Goal: Task Accomplishment & Management: Manage account settings

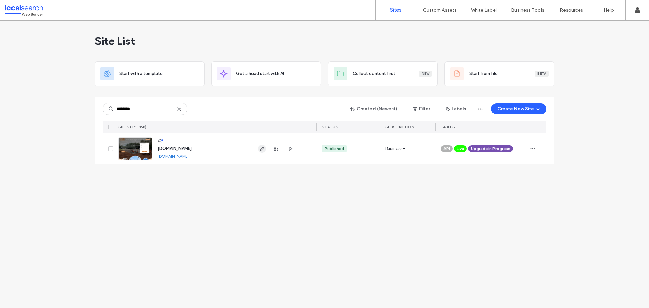
type input "********"
click at [265, 148] on span "button" at bounding box center [262, 149] width 8 height 8
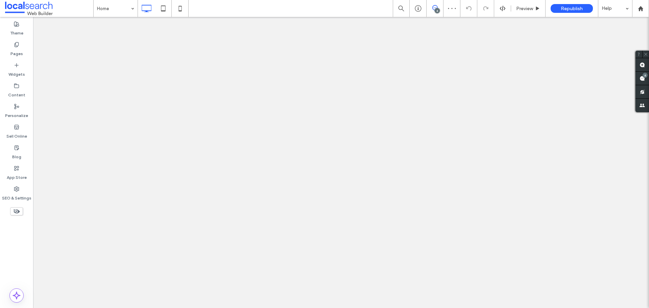
click at [19, 56] on label "Pages" at bounding box center [16, 51] width 13 height 9
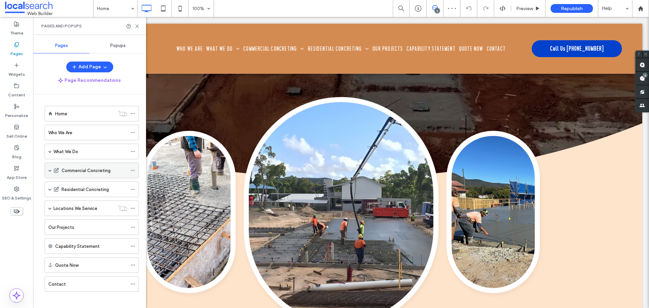
click at [52, 169] on div "Commercial Concreting" at bounding box center [92, 171] width 94 height 16
click at [49, 170] on span at bounding box center [49, 170] width 3 height 3
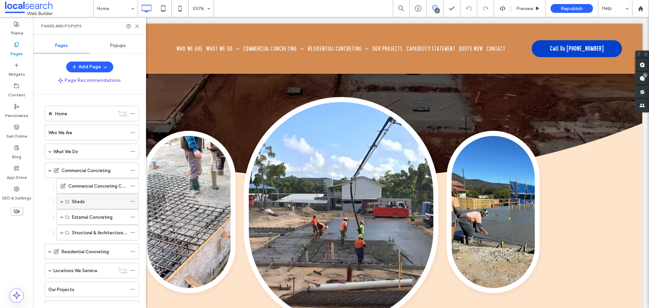
click at [63, 201] on span at bounding box center [61, 201] width 3 height 3
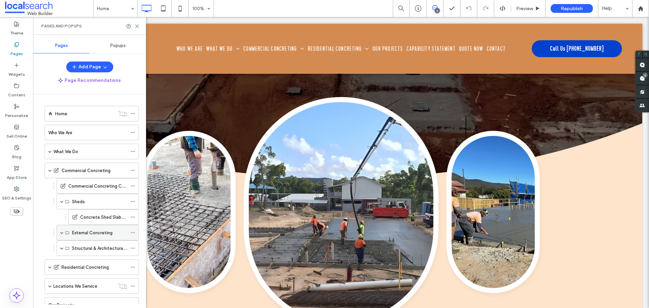
click at [61, 232] on span at bounding box center [61, 232] width 3 height 3
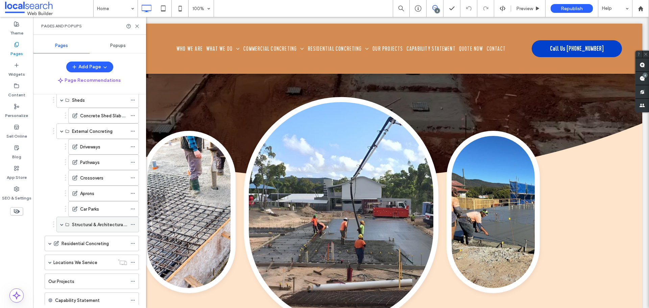
click at [63, 223] on span at bounding box center [61, 224] width 3 height 3
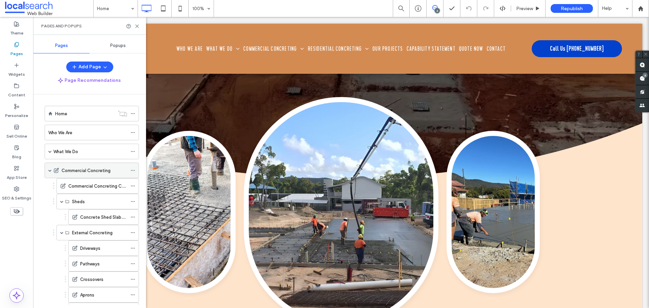
click at [132, 168] on icon at bounding box center [132, 170] width 5 height 5
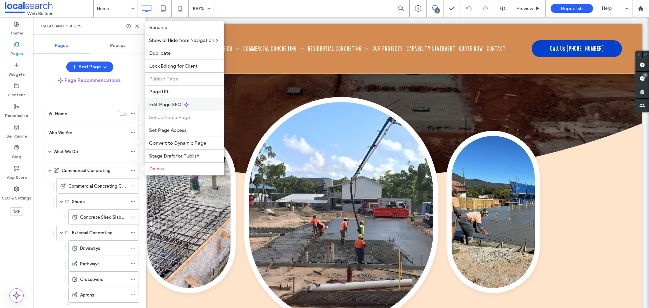
click at [163, 105] on span "Edit Page SEO" at bounding box center [165, 105] width 32 height 6
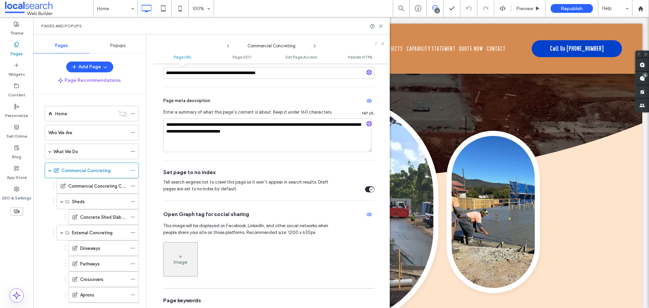
scroll to position [203, 0]
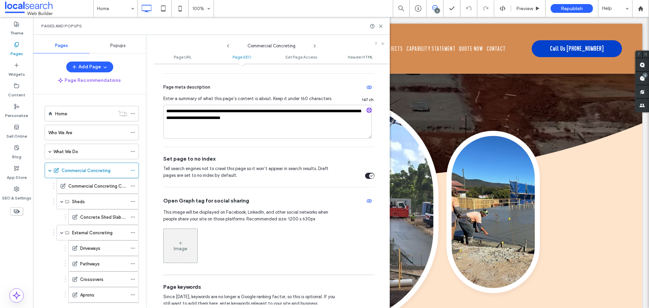
click at [370, 176] on icon "toggle" at bounding box center [371, 175] width 2 height 1
click at [314, 45] on icon at bounding box center [314, 45] width 5 height 5
click at [370, 177] on icon "toggle" at bounding box center [371, 176] width 3 height 2
click at [313, 44] on icon at bounding box center [314, 45] width 5 height 5
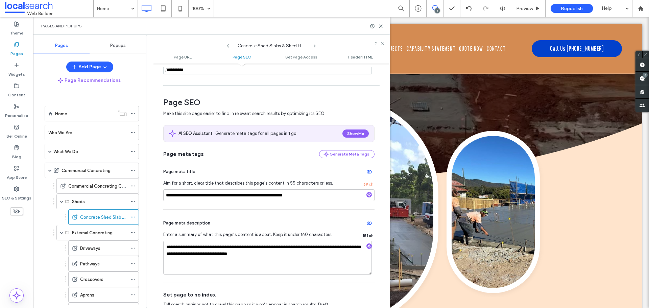
scroll to position [169, 0]
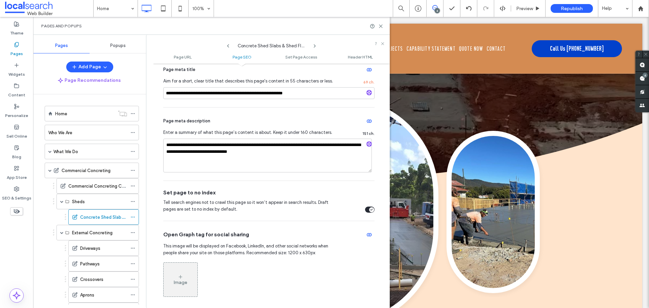
click at [369, 211] on div "toggle" at bounding box center [371, 209] width 5 height 5
click at [316, 44] on icon at bounding box center [314, 45] width 5 height 5
click at [370, 209] on icon "toggle" at bounding box center [371, 209] width 2 height 1
click at [313, 45] on icon at bounding box center [314, 45] width 5 height 5
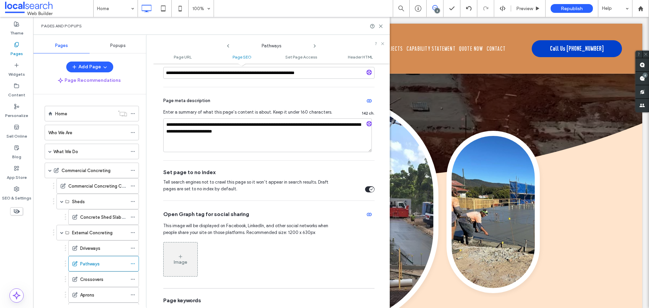
scroll to position [237, 0]
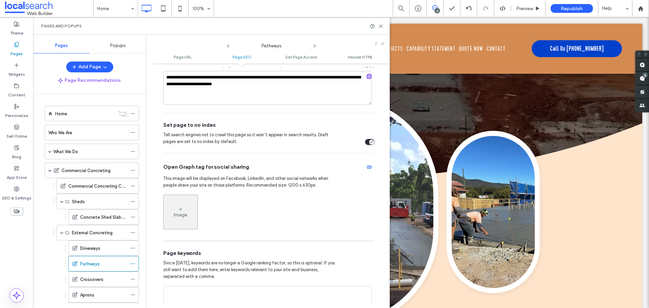
click at [370, 143] on icon "toggle" at bounding box center [371, 142] width 3 height 2
click at [315, 45] on icon at bounding box center [314, 45] width 5 height 5
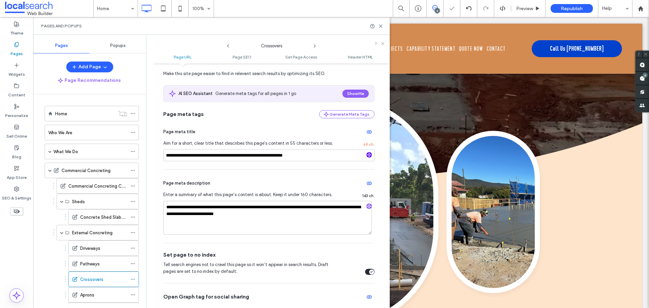
scroll to position [203, 0]
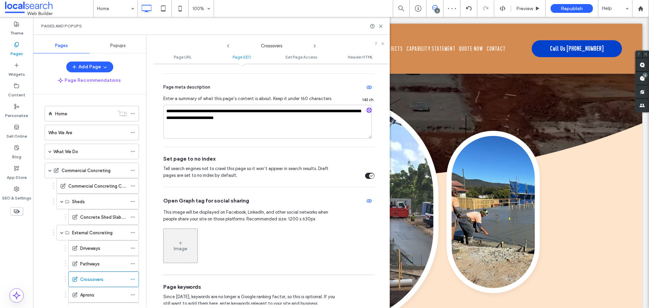
click at [367, 171] on div "Tell search engines not to crawl this page so it won’t appear in search results…" at bounding box center [268, 172] width 211 height 14
click at [369, 174] on div "toggle" at bounding box center [371, 175] width 5 height 5
click at [313, 45] on icon at bounding box center [314, 45] width 5 height 5
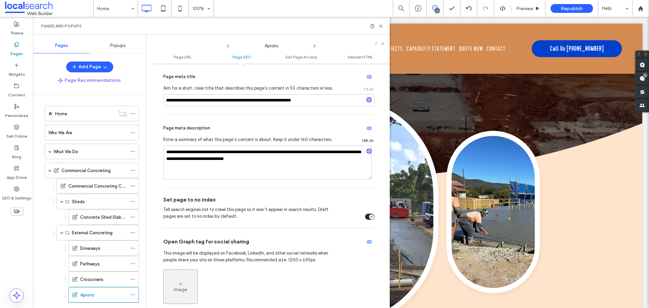
scroll to position [169, 0]
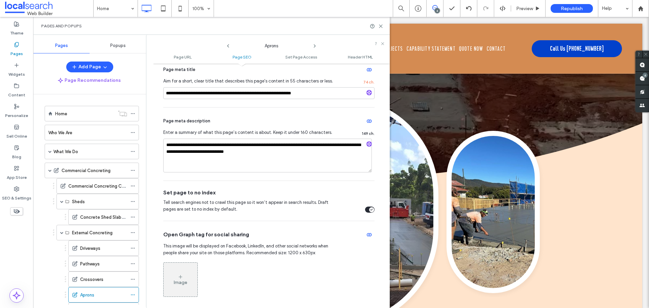
click at [370, 209] on icon "toggle" at bounding box center [371, 209] width 3 height 2
click at [315, 44] on icon at bounding box center [314, 45] width 5 height 5
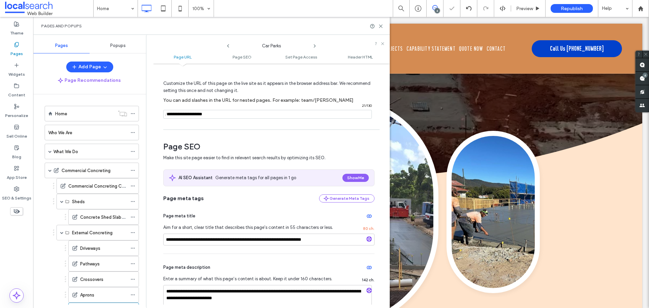
scroll to position [135, 0]
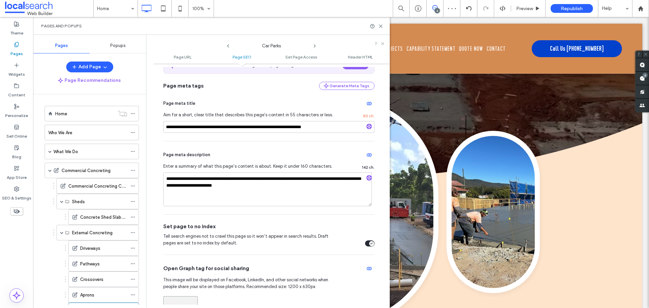
click at [366, 243] on div "toggle" at bounding box center [369, 243] width 9 height 6
click at [315, 46] on use at bounding box center [314, 46] width 1 height 3
click at [369, 246] on div "toggle" at bounding box center [371, 243] width 5 height 5
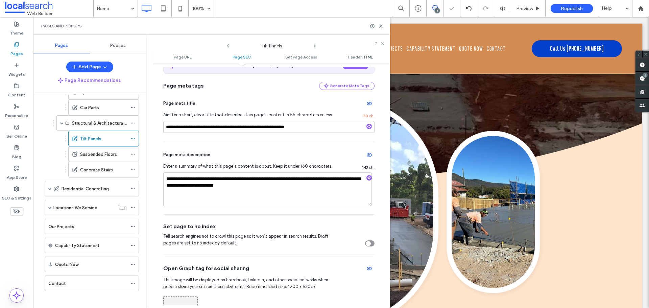
click at [314, 43] on icon at bounding box center [314, 45] width 5 height 5
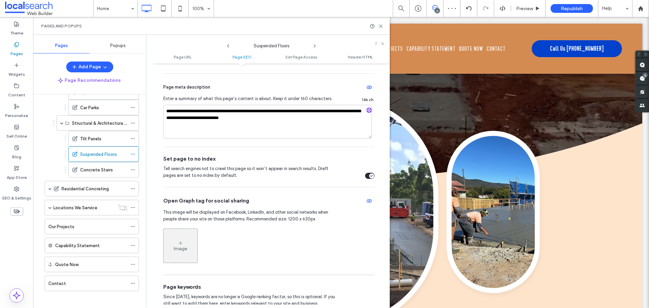
click at [373, 175] on div "**********" at bounding box center [271, 157] width 216 height 409
click at [369, 173] on div "toggle" at bounding box center [371, 175] width 5 height 5
click at [314, 45] on use at bounding box center [314, 46] width 1 height 3
click at [369, 174] on div "toggle" at bounding box center [371, 175] width 5 height 5
click at [314, 46] on icon at bounding box center [314, 45] width 5 height 5
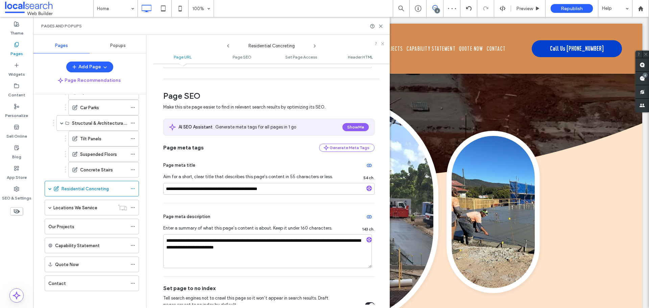
scroll to position [237, 0]
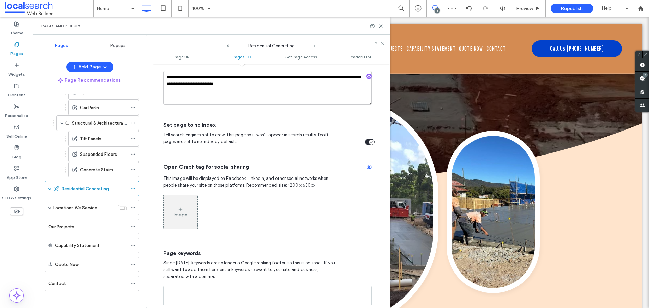
click at [365, 142] on div "toggle" at bounding box center [369, 142] width 9 height 6
click at [51, 206] on span at bounding box center [49, 207] width 3 height 3
click at [133, 268] on icon at bounding box center [132, 269] width 5 height 5
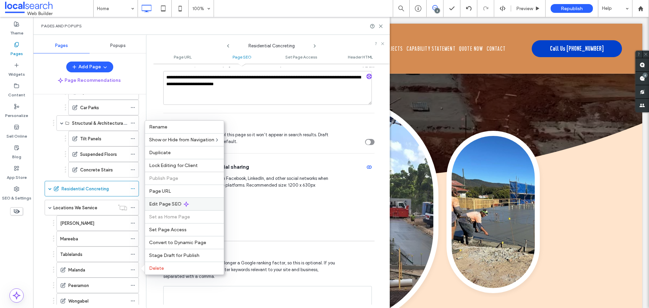
click at [170, 206] on span "Edit Page SEO" at bounding box center [165, 204] width 32 height 6
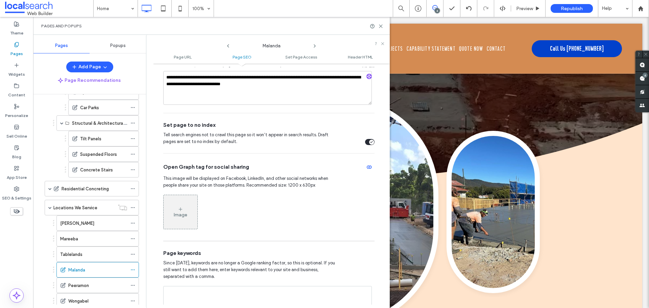
click at [365, 144] on div "toggle" at bounding box center [369, 142] width 9 height 6
click at [314, 46] on icon at bounding box center [314, 45] width 5 height 5
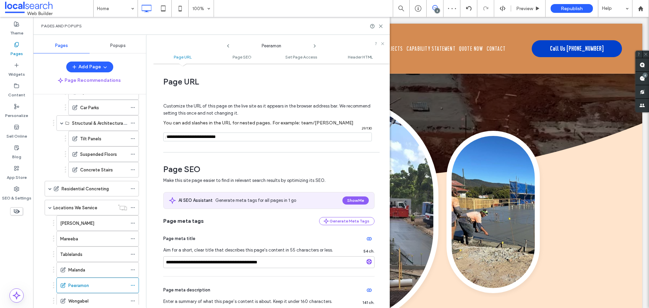
scroll to position [203, 0]
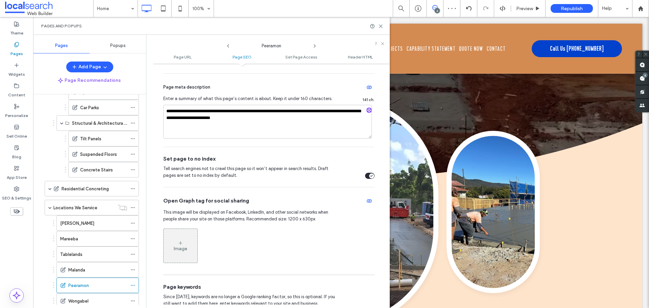
click at [369, 176] on div "toggle" at bounding box center [371, 175] width 5 height 5
click at [314, 46] on icon at bounding box center [314, 45] width 5 height 5
click at [370, 176] on icon "toggle" at bounding box center [371, 175] width 2 height 1
click at [314, 47] on icon at bounding box center [314, 45] width 5 height 5
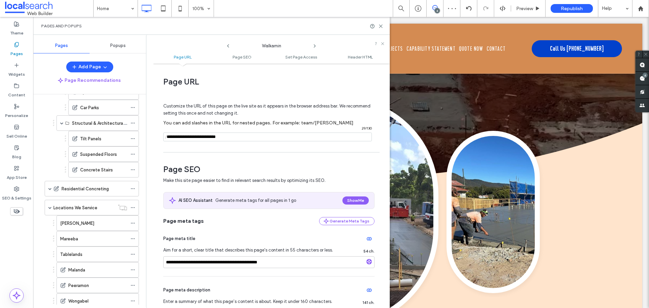
scroll to position [169, 0]
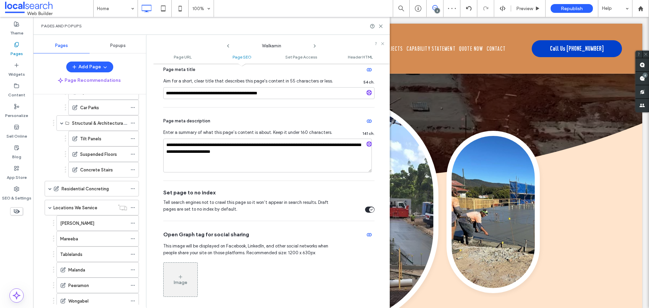
click at [369, 208] on div "toggle" at bounding box center [371, 209] width 5 height 5
click at [314, 45] on use at bounding box center [314, 46] width 1 height 3
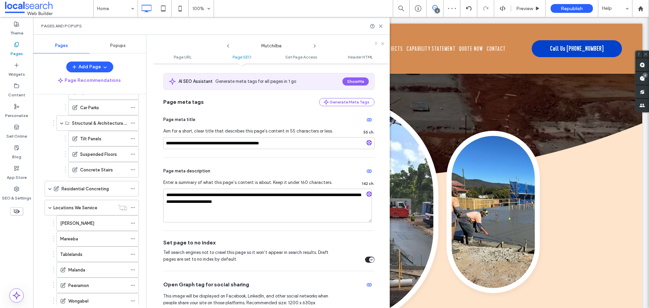
scroll to position [203, 0]
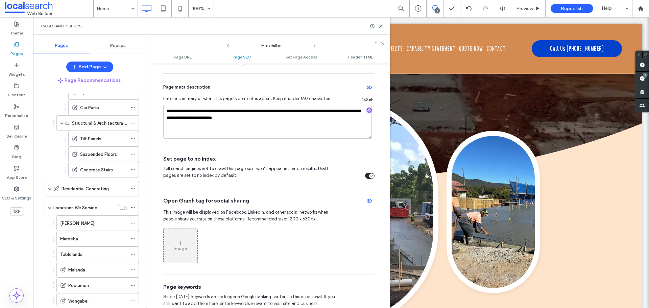
click at [365, 177] on div "toggle" at bounding box center [369, 176] width 9 height 6
click at [314, 47] on use at bounding box center [314, 46] width 1 height 3
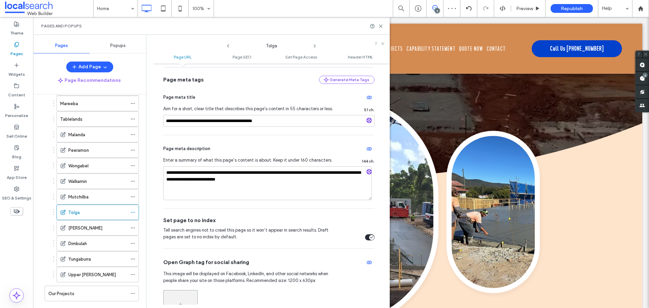
scroll to position [169, 0]
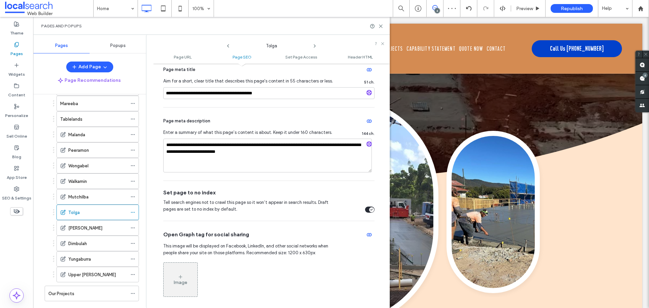
click at [369, 207] on div "toggle" at bounding box center [371, 209] width 5 height 5
click at [314, 45] on use at bounding box center [314, 46] width 1 height 3
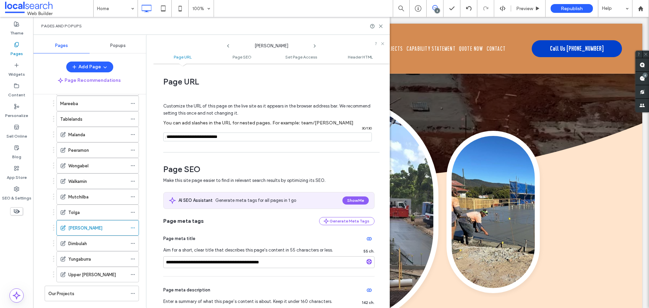
scroll to position [203, 0]
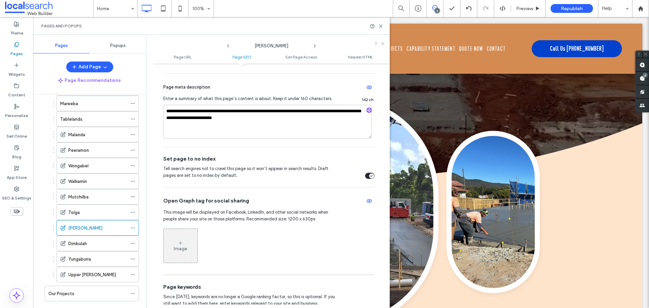
click at [370, 175] on icon "toggle" at bounding box center [371, 176] width 3 height 2
click at [315, 47] on icon at bounding box center [314, 45] width 5 height 5
click at [368, 172] on div "Tell search engines not to crawl this page so it won’t appear in search results…" at bounding box center [268, 172] width 211 height 14
click at [369, 175] on div "toggle" at bounding box center [371, 175] width 5 height 5
click at [315, 47] on use at bounding box center [314, 46] width 1 height 3
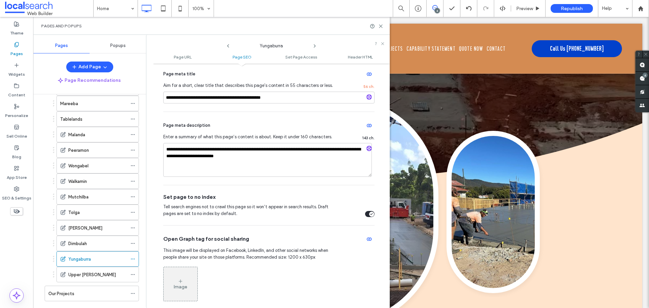
scroll to position [237, 0]
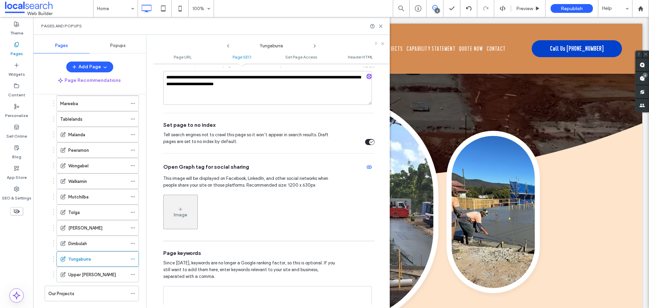
click at [365, 141] on div "toggle" at bounding box center [369, 142] width 9 height 6
click at [312, 47] on icon at bounding box center [314, 45] width 5 height 5
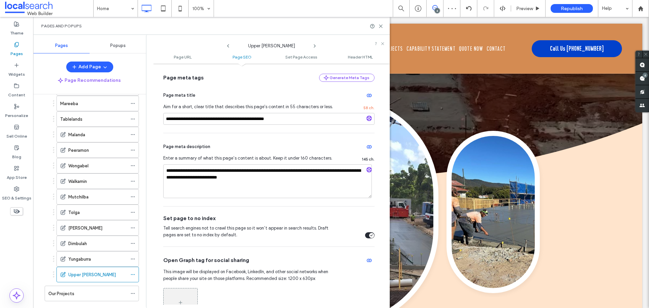
scroll to position [203, 0]
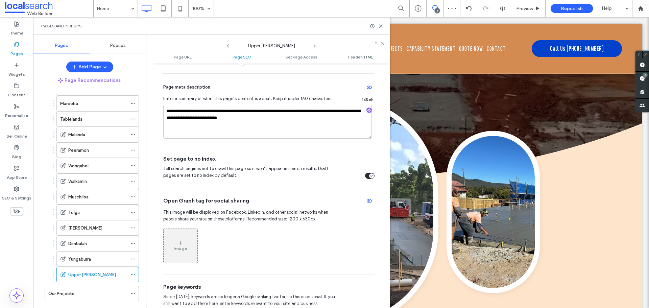
click at [369, 178] on div "toggle" at bounding box center [371, 175] width 5 height 5
click at [380, 26] on use at bounding box center [380, 26] width 3 height 3
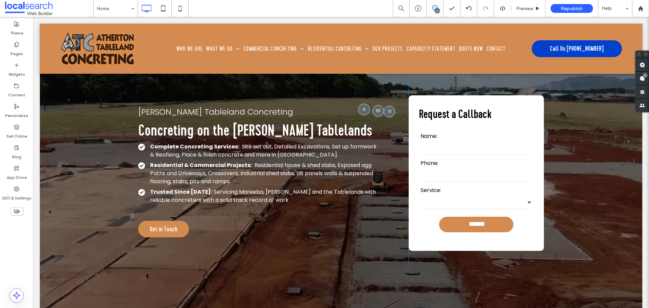
scroll to position [0, 0]
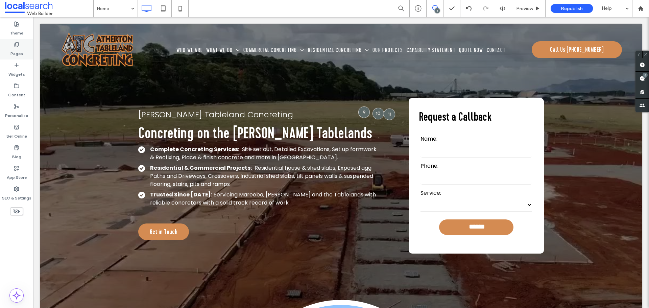
click at [1, 52] on div "Pages" at bounding box center [16, 49] width 33 height 21
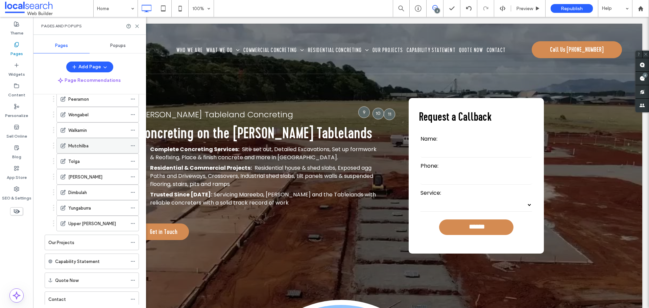
scroll to position [408, 0]
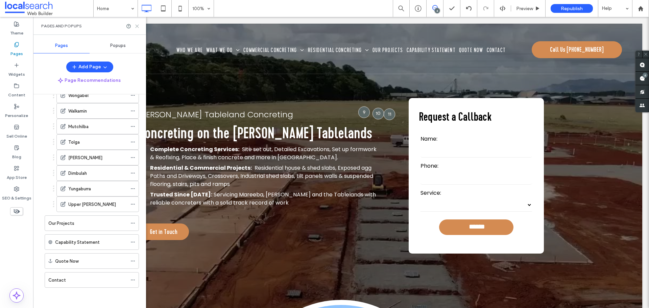
drag, startPoint x: 137, startPoint y: 28, endPoint x: 273, endPoint y: 95, distance: 151.4
click at [137, 28] on icon at bounding box center [136, 26] width 5 height 5
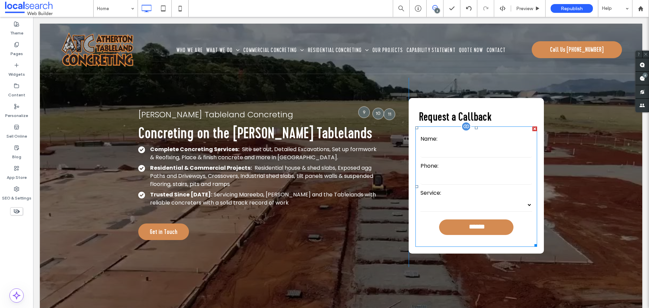
click at [460, 185] on div "Phone:" at bounding box center [476, 174] width 122 height 24
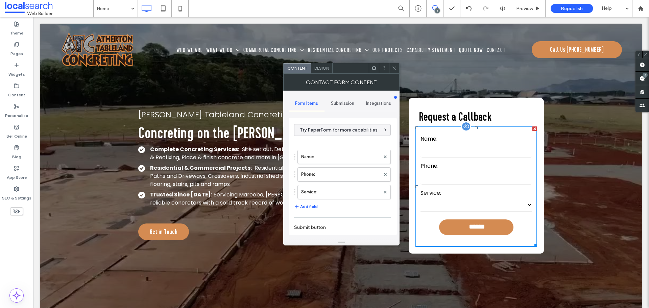
type input "******"
click at [334, 103] on span "Submission" at bounding box center [342, 103] width 23 height 5
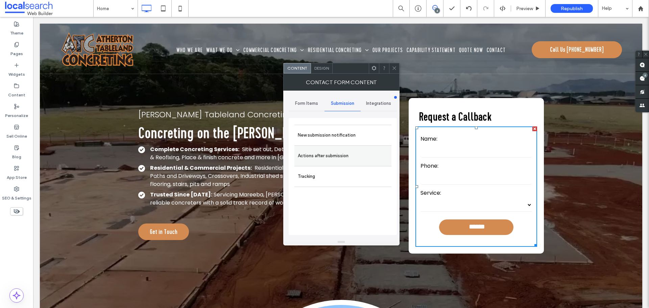
click at [324, 159] on label "Actions after submission" at bounding box center [343, 156] width 90 height 14
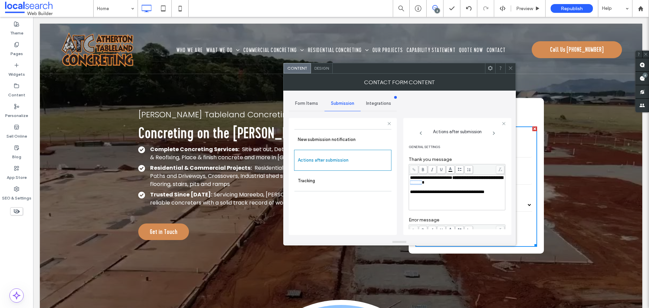
drag, startPoint x: 448, startPoint y: 183, endPoint x: 435, endPoint y: 181, distance: 13.2
click at [435, 181] on span "**********" at bounding box center [456, 179] width 93 height 9
click at [484, 219] on label "Error message" at bounding box center [457, 220] width 97 height 7
click at [507, 68] on div at bounding box center [510, 68] width 10 height 10
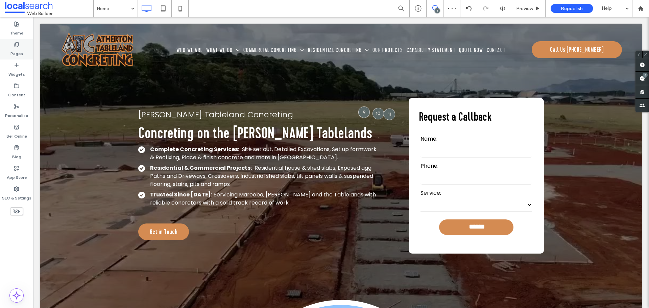
click at [24, 47] on div "Pages" at bounding box center [16, 49] width 33 height 21
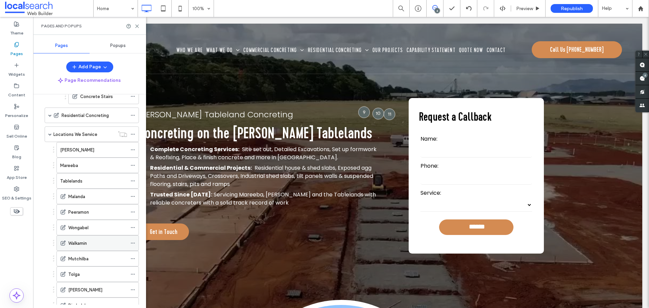
scroll to position [273, 0]
click at [93, 156] on div "Atherton" at bounding box center [93, 152] width 67 height 7
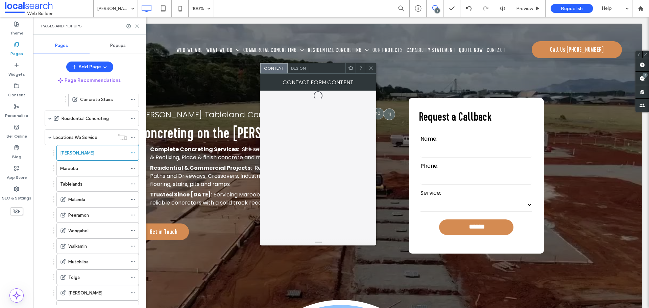
click at [136, 26] on icon at bounding box center [136, 26] width 5 height 5
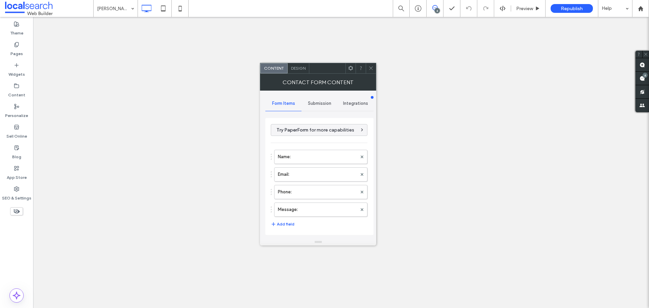
click at [318, 102] on span "Submission" at bounding box center [319, 103] width 23 height 5
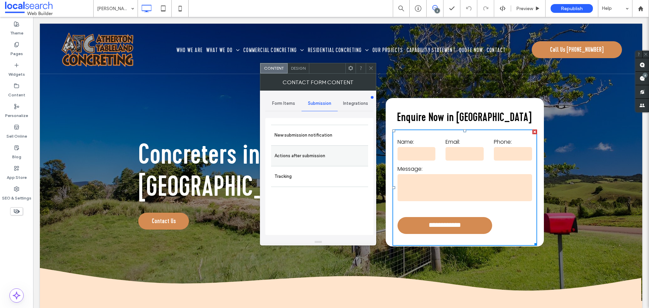
click at [312, 152] on label "Actions after submission" at bounding box center [319, 156] width 90 height 14
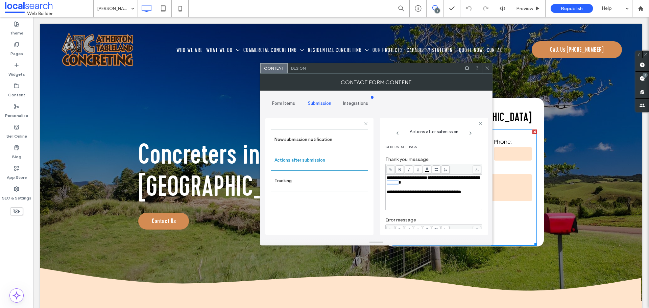
drag, startPoint x: 424, startPoint y: 182, endPoint x: 412, endPoint y: 182, distance: 12.2
click at [412, 182] on span "**********" at bounding box center [433, 179] width 93 height 9
click at [439, 153] on div "**********" at bounding box center [433, 183] width 97 height 60
click at [486, 65] on span at bounding box center [487, 68] width 5 height 10
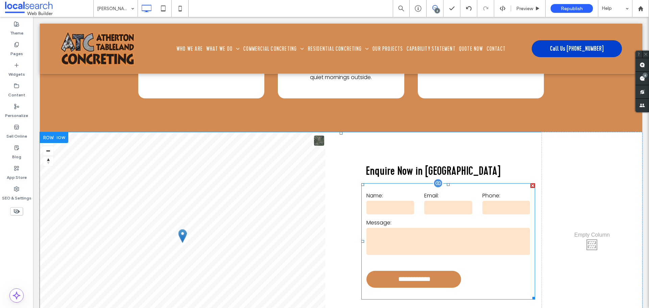
scroll to position [2974, 0]
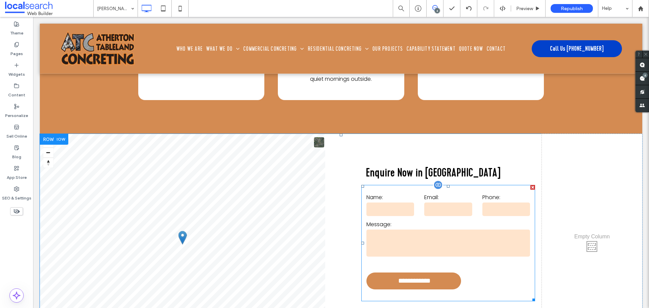
click at [408, 229] on textarea at bounding box center [448, 242] width 164 height 27
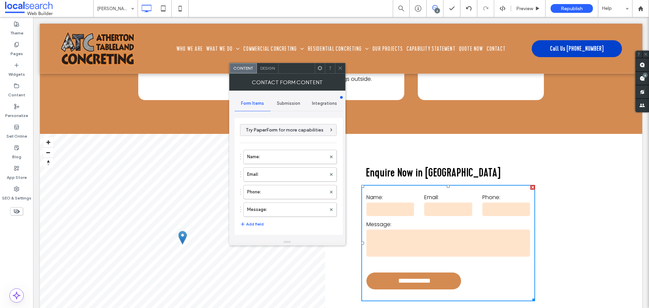
click at [279, 102] on span "Submission" at bounding box center [288, 103] width 23 height 5
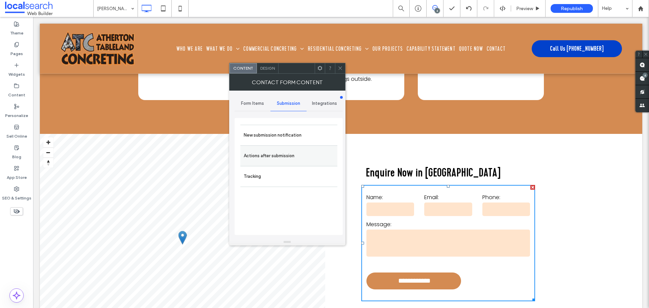
click at [271, 160] on label "Actions after submission" at bounding box center [289, 156] width 90 height 14
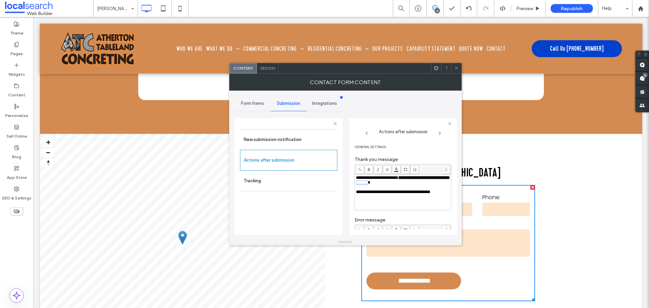
drag, startPoint x: 395, startPoint y: 183, endPoint x: 379, endPoint y: 182, distance: 15.5
click at [379, 182] on div "**********" at bounding box center [403, 179] width 94 height 9
click at [396, 215] on div "**********" at bounding box center [402, 244] width 97 height 60
click at [454, 65] on span at bounding box center [456, 68] width 5 height 10
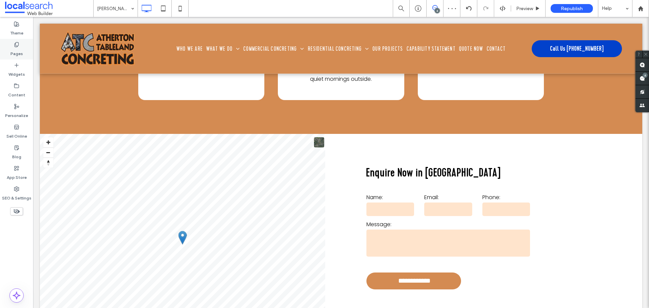
click at [20, 41] on div "Pages" at bounding box center [16, 49] width 33 height 21
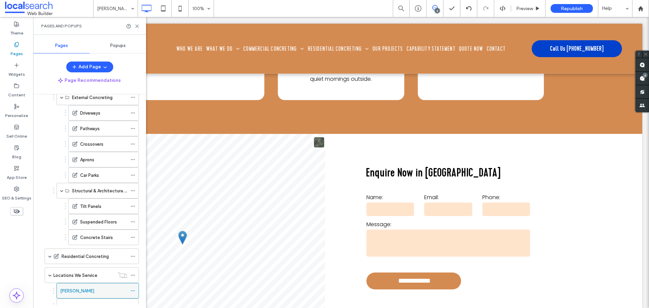
scroll to position [237, 0]
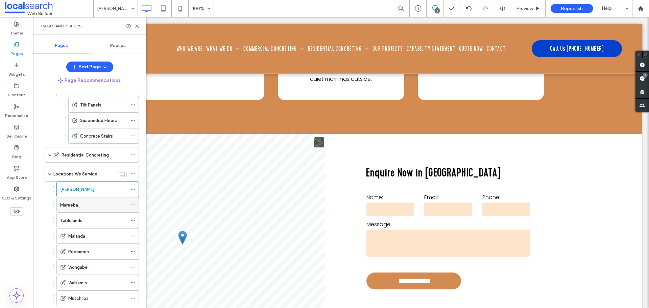
click at [95, 204] on div "Mareeba" at bounding box center [93, 204] width 67 height 7
click at [136, 25] on div at bounding box center [324, 154] width 649 height 308
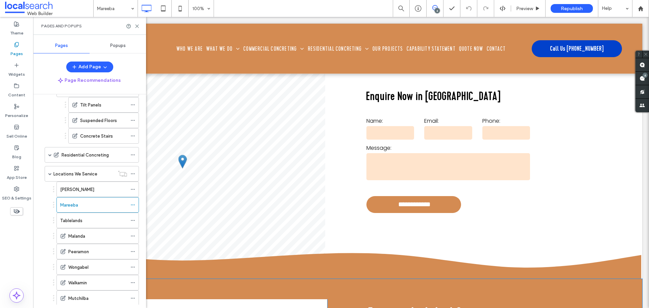
scroll to position [3109, 0]
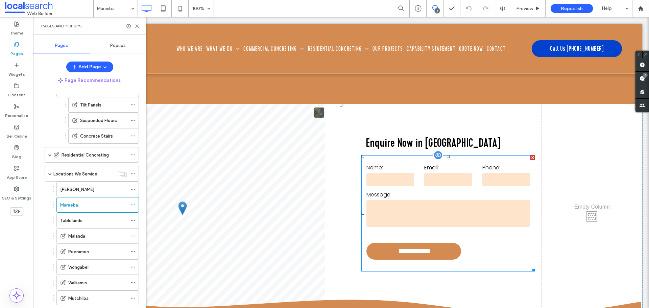
click at [399, 200] on textarea at bounding box center [448, 213] width 164 height 27
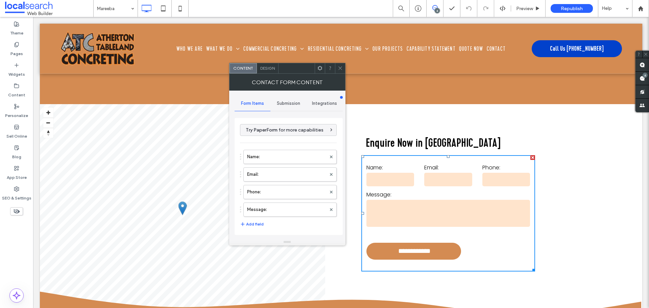
click at [292, 103] on span "Submission" at bounding box center [288, 103] width 23 height 5
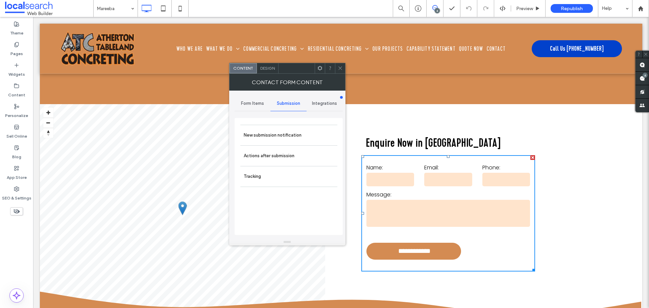
click at [293, 150] on label "Actions after submission" at bounding box center [289, 156] width 90 height 14
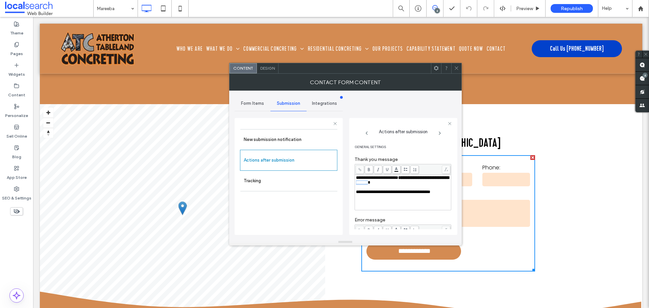
drag, startPoint x: 380, startPoint y: 181, endPoint x: 394, endPoint y: 183, distance: 13.7
click at [394, 183] on span "**********" at bounding box center [402, 179] width 93 height 9
click at [455, 67] on icon at bounding box center [456, 68] width 5 height 5
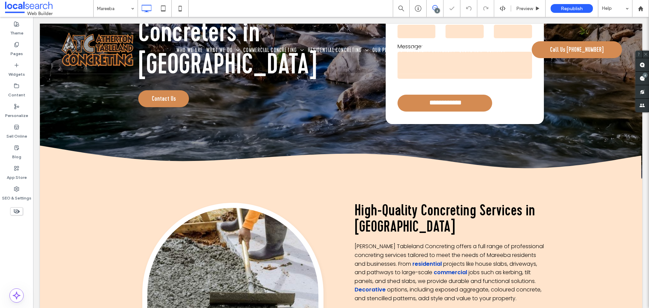
scroll to position [0, 0]
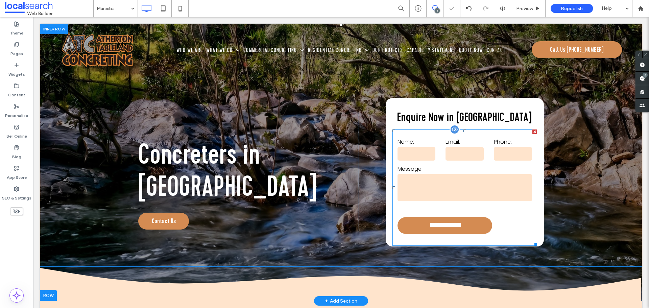
click at [514, 163] on form "**********" at bounding box center [464, 187] width 145 height 116
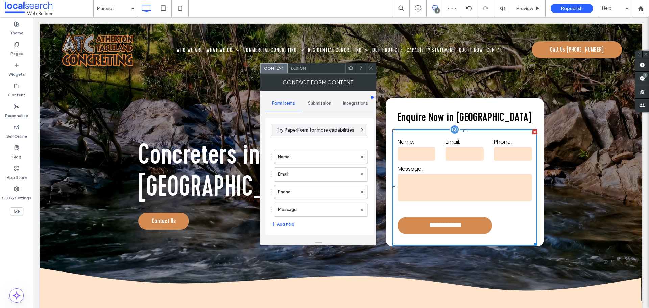
type input "**********"
click at [321, 101] on span "Submission" at bounding box center [319, 103] width 23 height 5
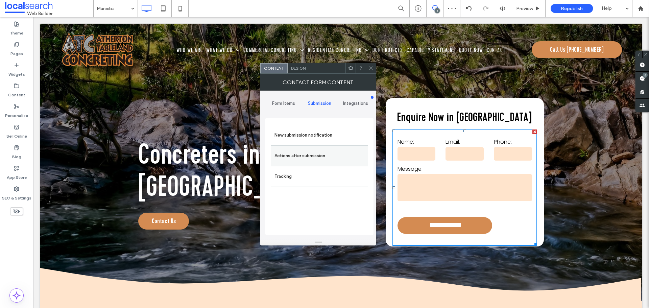
click at [296, 161] on label "Actions after submission" at bounding box center [319, 156] width 90 height 14
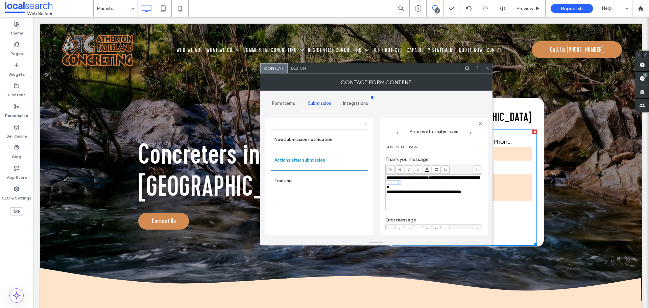
drag, startPoint x: 426, startPoint y: 183, endPoint x: 411, endPoint y: 184, distance: 15.2
click at [411, 184] on div "**********" at bounding box center [434, 179] width 94 height 9
click at [462, 156] on label "Thank you message" at bounding box center [433, 159] width 97 height 7
click at [485, 68] on icon at bounding box center [487, 68] width 5 height 5
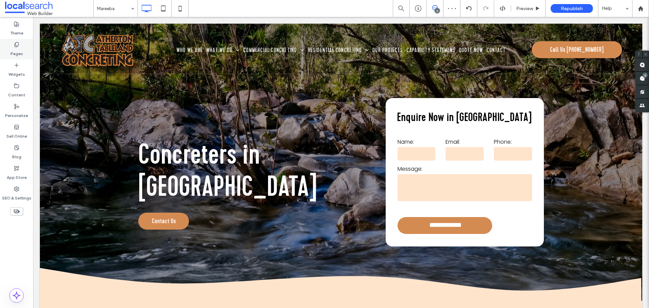
click at [22, 52] on label "Pages" at bounding box center [16, 51] width 13 height 9
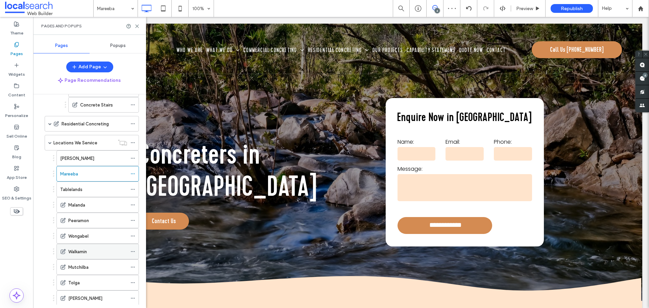
scroll to position [304, 0]
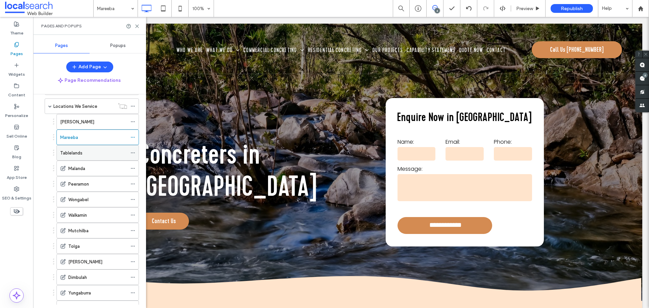
click at [91, 156] on div "Tablelands" at bounding box center [93, 152] width 67 height 7
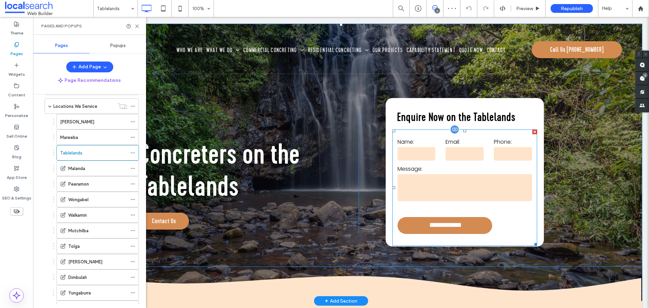
click at [433, 148] on input "text" at bounding box center [416, 154] width 38 height 14
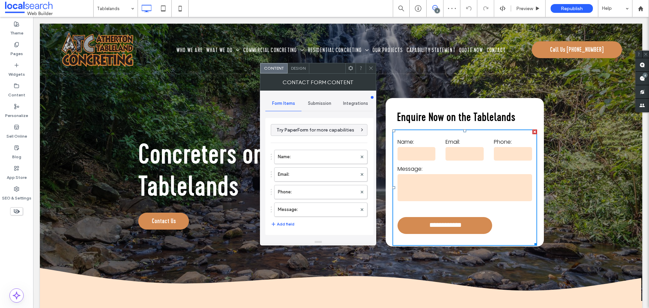
click at [314, 103] on span "Submission" at bounding box center [319, 103] width 23 height 5
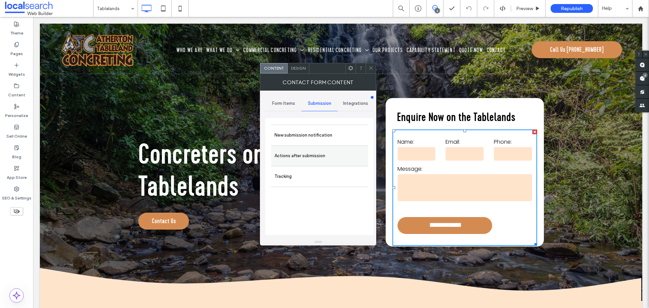
click at [312, 163] on div "Actions after submission" at bounding box center [319, 155] width 97 height 21
click at [326, 155] on label "Actions after submission" at bounding box center [319, 156] width 90 height 14
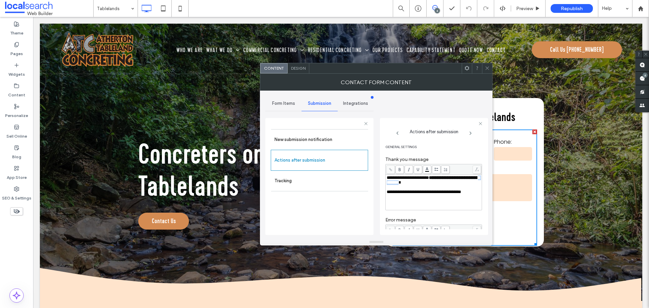
drag, startPoint x: 425, startPoint y: 183, endPoint x: 409, endPoint y: 183, distance: 16.2
click at [409, 183] on div "**********" at bounding box center [434, 179] width 94 height 9
click at [489, 66] on icon at bounding box center [487, 68] width 5 height 5
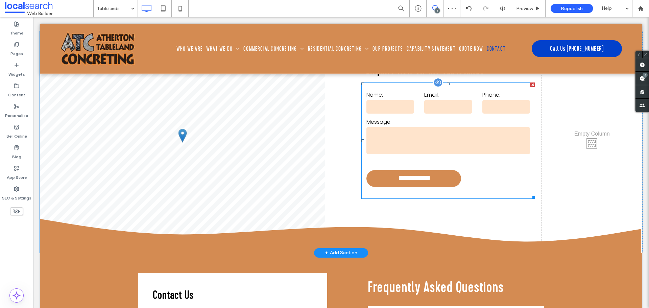
scroll to position [3109, 0]
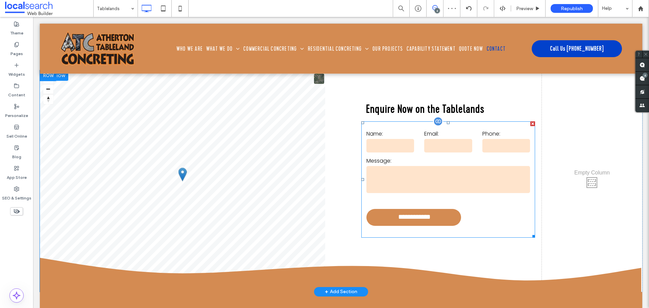
click at [412, 174] on textarea at bounding box center [448, 179] width 164 height 27
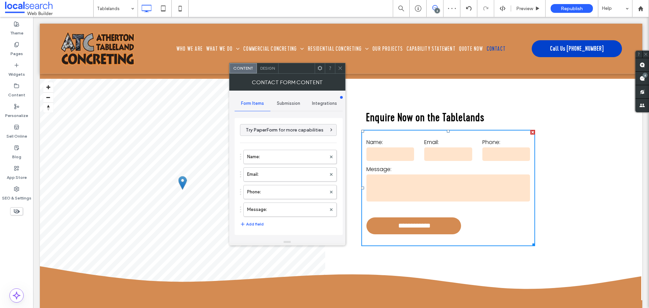
click at [284, 104] on span "Submission" at bounding box center [288, 103] width 23 height 5
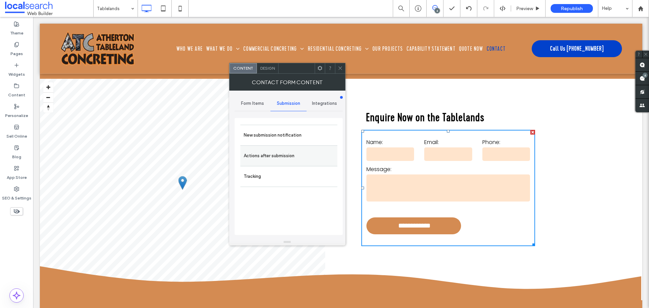
click at [277, 150] on label "Actions after submission" at bounding box center [289, 156] width 90 height 14
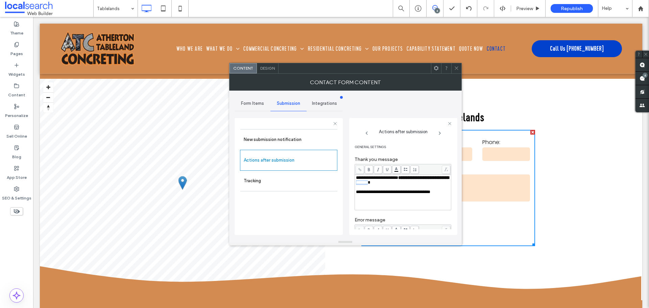
drag, startPoint x: 391, startPoint y: 183, endPoint x: 380, endPoint y: 185, distance: 11.1
click at [380, 185] on div "**********" at bounding box center [403, 179] width 94 height 9
click at [404, 157] on label "Thank you message" at bounding box center [402, 159] width 97 height 7
click at [456, 69] on icon at bounding box center [456, 68] width 5 height 5
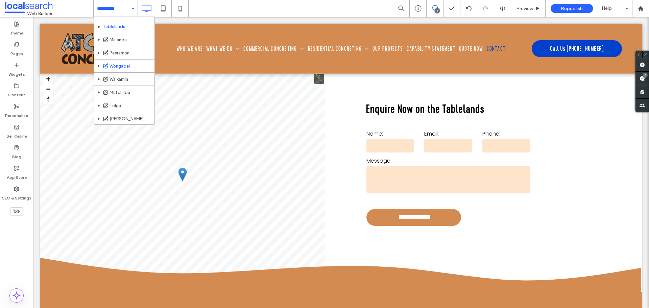
scroll to position [366, 0]
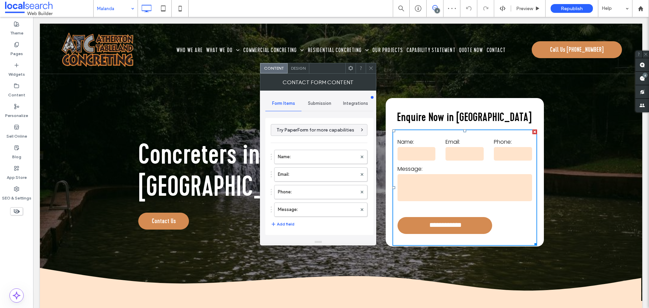
click at [318, 105] on span "Submission" at bounding box center [319, 103] width 23 height 5
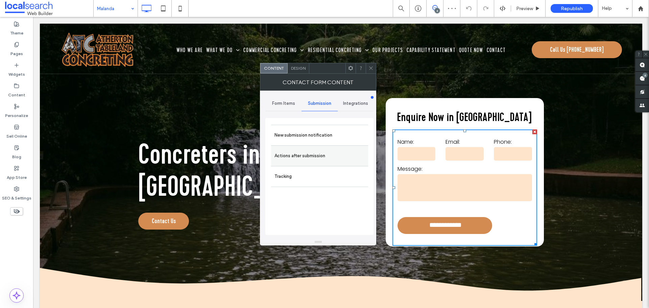
click at [317, 153] on label "Actions after submission" at bounding box center [319, 156] width 90 height 14
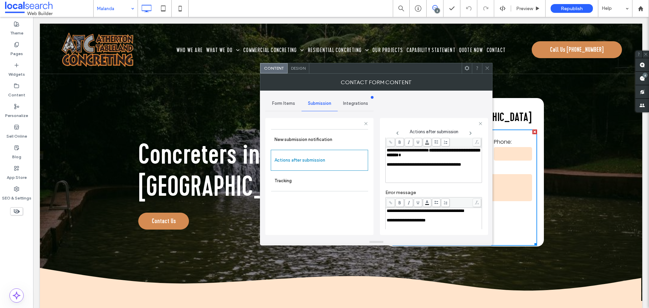
scroll to position [15, 0]
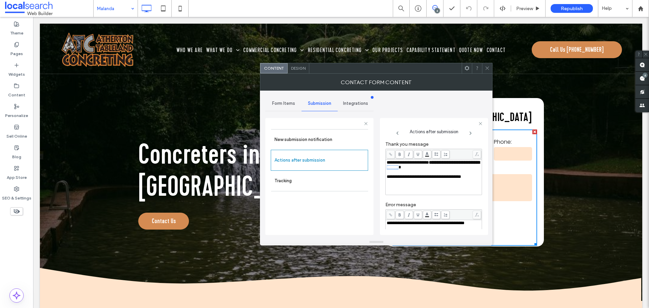
drag, startPoint x: 425, startPoint y: 168, endPoint x: 412, endPoint y: 168, distance: 12.8
click at [412, 168] on span "**********" at bounding box center [433, 164] width 93 height 9
click at [485, 70] on icon at bounding box center [487, 68] width 5 height 5
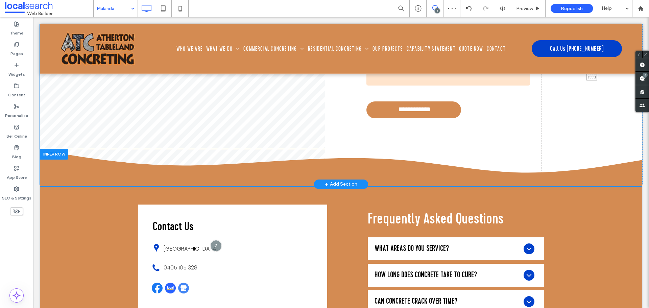
scroll to position [3143, 0]
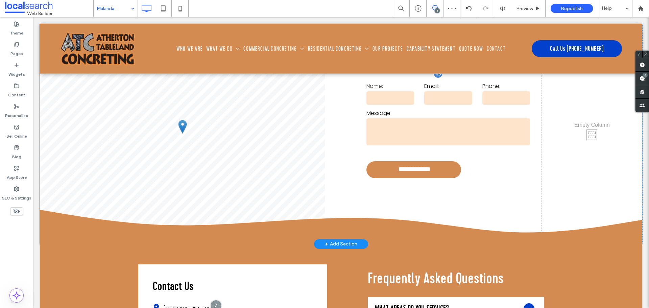
click at [454, 118] on form "**********" at bounding box center [448, 132] width 174 height 116
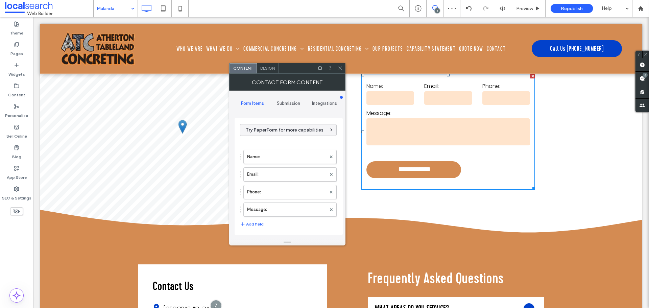
drag, startPoint x: 291, startPoint y: 102, endPoint x: 291, endPoint y: 106, distance: 3.7
click at [291, 102] on span "Submission" at bounding box center [288, 103] width 23 height 5
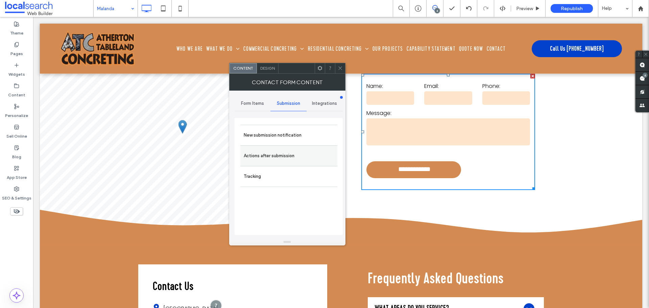
click at [270, 155] on label "Actions after submission" at bounding box center [289, 156] width 90 height 14
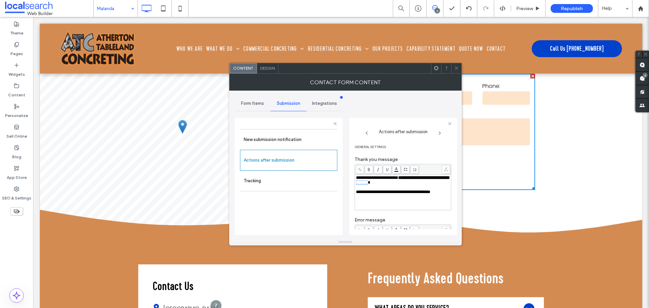
drag, startPoint x: 394, startPoint y: 185, endPoint x: 381, endPoint y: 182, distance: 13.2
click at [381, 182] on span "**********" at bounding box center [402, 179] width 93 height 9
click at [411, 217] on label "Error message" at bounding box center [402, 220] width 97 height 7
click at [459, 64] on span at bounding box center [456, 68] width 5 height 10
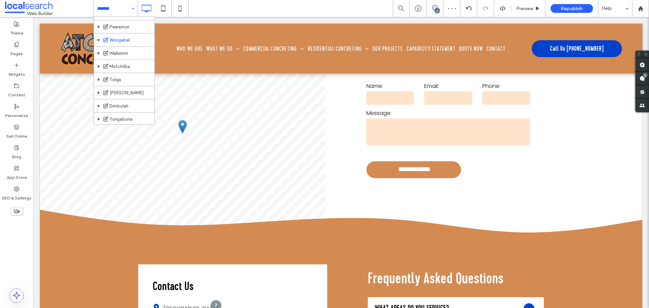
scroll to position [366, 0]
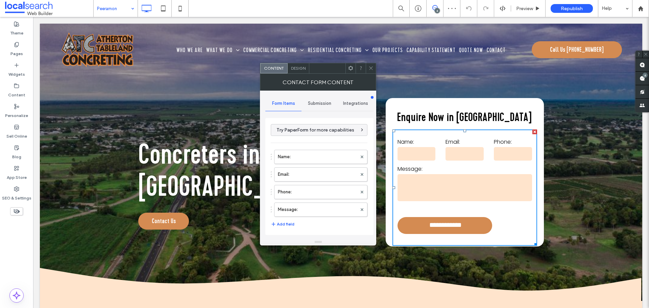
click at [323, 104] on span "Submission" at bounding box center [319, 103] width 23 height 5
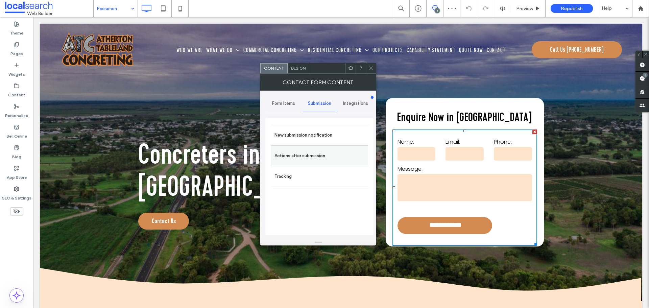
click at [304, 152] on label "Actions after submission" at bounding box center [319, 156] width 90 height 14
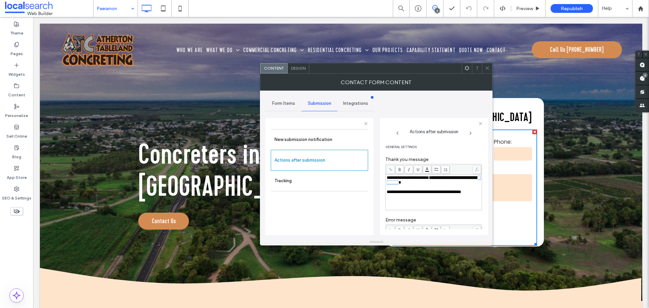
drag, startPoint x: 426, startPoint y: 185, endPoint x: 410, endPoint y: 185, distance: 15.5
click at [410, 185] on div "**********" at bounding box center [434, 179] width 94 height 9
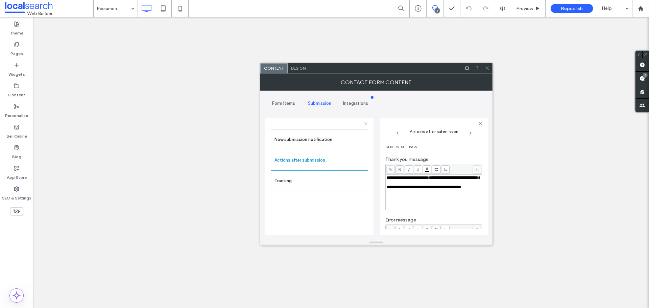
click at [486, 64] on span at bounding box center [487, 68] width 5 height 10
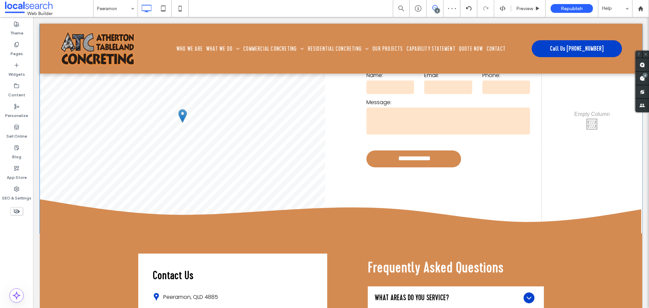
scroll to position [3109, 0]
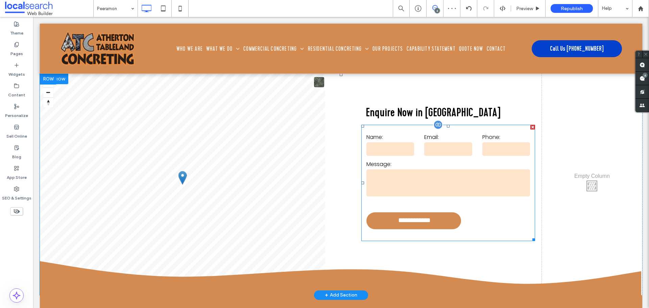
click at [397, 169] on textarea at bounding box center [448, 182] width 164 height 27
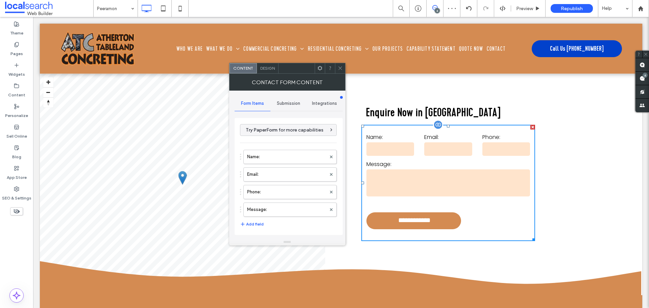
type input "**********"
click at [291, 105] on span "Submission" at bounding box center [288, 103] width 23 height 5
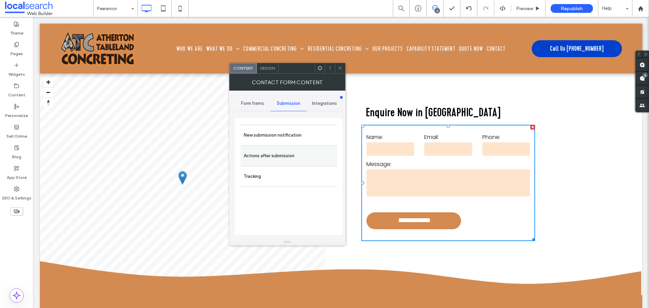
click at [271, 149] on label "Actions after submission" at bounding box center [289, 156] width 90 height 14
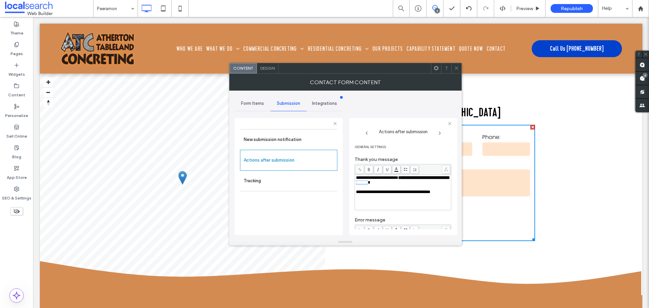
drag, startPoint x: 393, startPoint y: 183, endPoint x: 380, endPoint y: 182, distance: 12.9
click at [380, 182] on span "**********" at bounding box center [402, 179] width 93 height 9
click at [454, 71] on span at bounding box center [456, 68] width 5 height 10
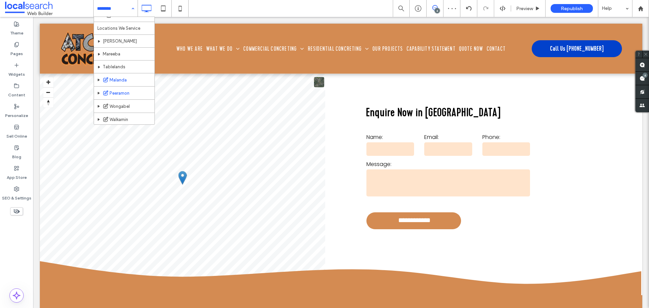
scroll to position [372, 0]
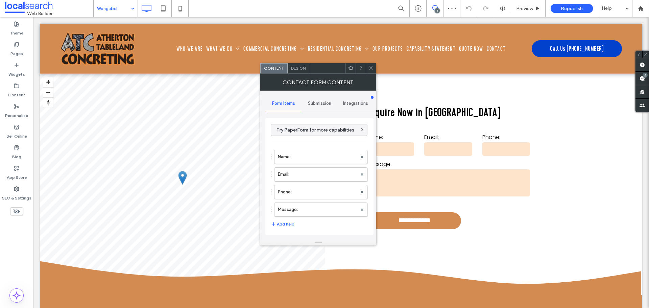
click at [319, 105] on span "Submission" at bounding box center [319, 103] width 23 height 5
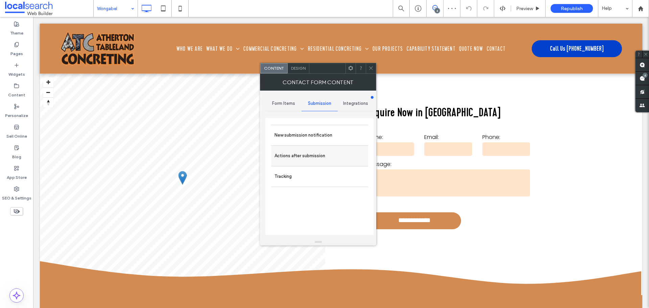
click at [318, 153] on label "Actions after submission" at bounding box center [319, 156] width 90 height 14
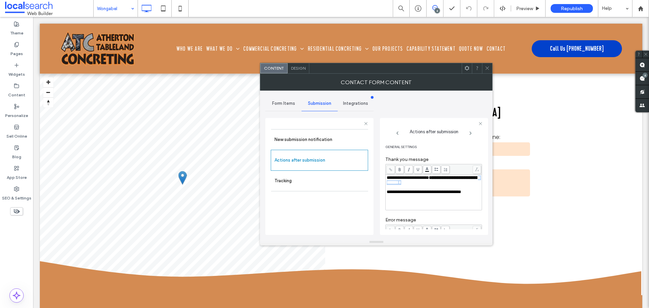
drag, startPoint x: 426, startPoint y: 184, endPoint x: 410, endPoint y: 183, distance: 16.3
click at [410, 183] on div "**********" at bounding box center [434, 179] width 94 height 9
click at [487, 67] on icon at bounding box center [487, 68] width 5 height 5
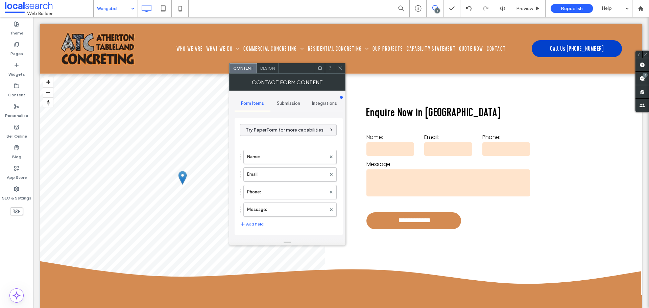
click at [286, 107] on div "Submission" at bounding box center [288, 103] width 36 height 15
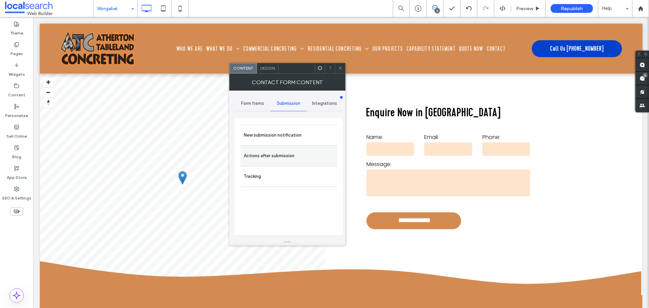
click at [285, 155] on label "Actions after submission" at bounding box center [289, 156] width 90 height 14
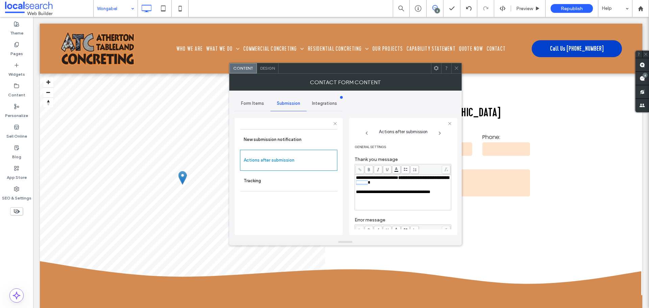
drag, startPoint x: 395, startPoint y: 183, endPoint x: 381, endPoint y: 183, distance: 13.9
click at [381, 183] on div "**********" at bounding box center [403, 179] width 94 height 9
click at [455, 71] on span at bounding box center [456, 68] width 5 height 10
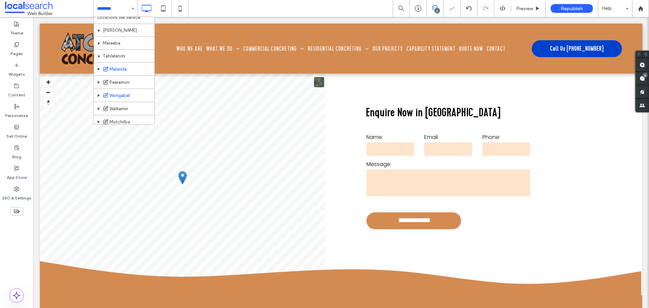
scroll to position [405, 0]
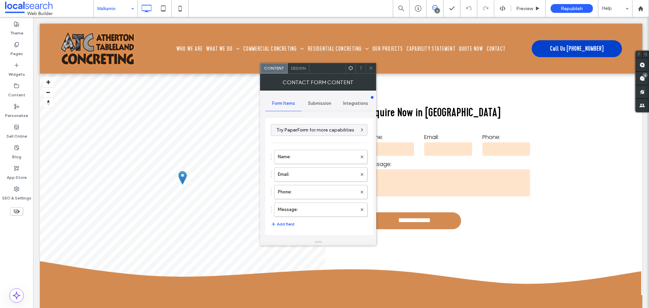
click at [318, 106] on div "Submission" at bounding box center [319, 103] width 36 height 15
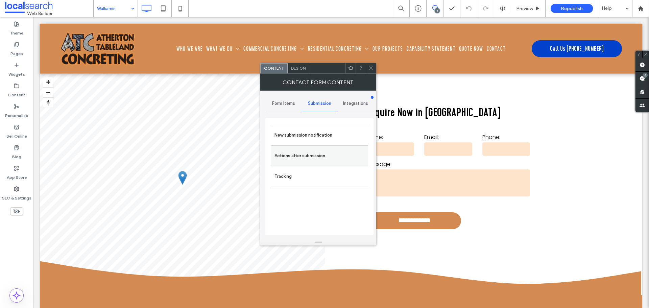
click at [303, 154] on label "Actions after submission" at bounding box center [319, 156] width 90 height 14
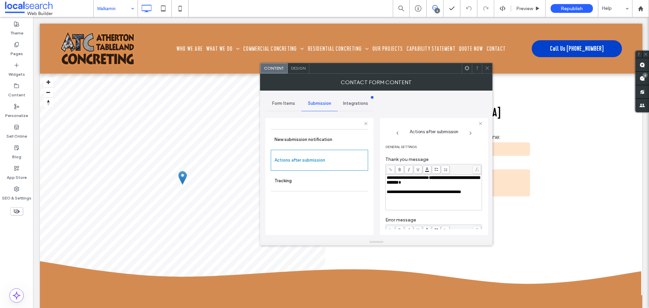
scroll to position [34, 0]
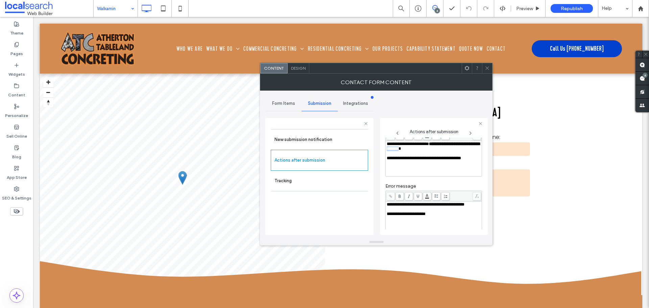
drag, startPoint x: 426, startPoint y: 148, endPoint x: 412, endPoint y: 151, distance: 14.2
click at [412, 151] on div "**********" at bounding box center [434, 146] width 94 height 9
click at [488, 68] on use at bounding box center [487, 68] width 3 height 3
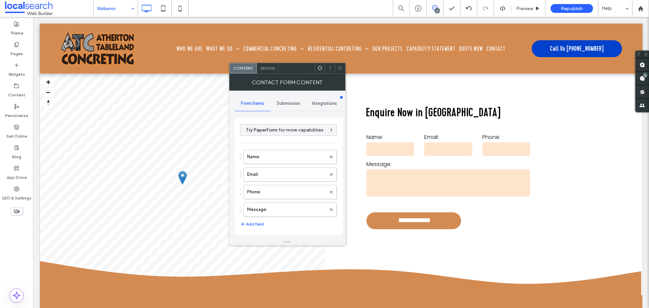
click at [288, 101] on span "Submission" at bounding box center [288, 103] width 23 height 5
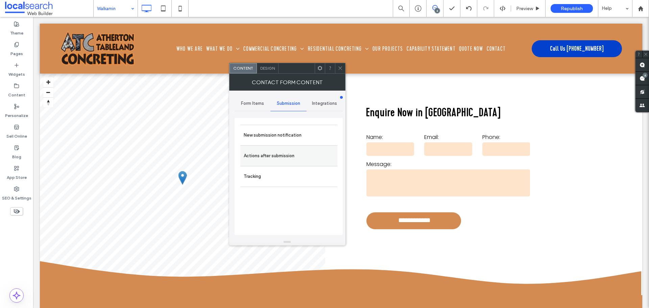
click at [278, 152] on label "Actions after submission" at bounding box center [289, 156] width 90 height 14
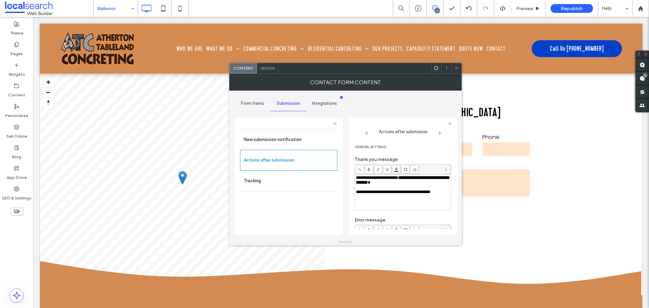
drag, startPoint x: 395, startPoint y: 181, endPoint x: 385, endPoint y: 185, distance: 11.3
click at [384, 185] on div "**********" at bounding box center [403, 179] width 94 height 9
drag, startPoint x: 381, startPoint y: 183, endPoint x: 393, endPoint y: 183, distance: 12.2
click at [393, 183] on span "**********" at bounding box center [402, 179] width 93 height 9
click at [454, 70] on icon at bounding box center [456, 68] width 5 height 5
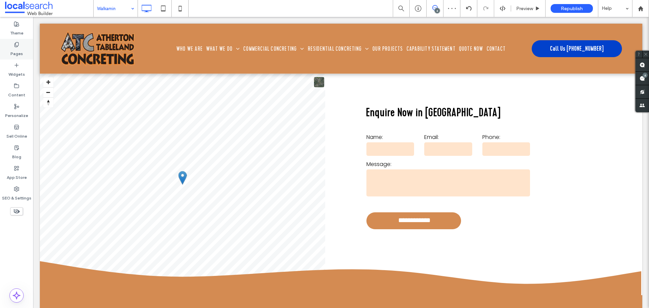
click at [21, 43] on div "Pages" at bounding box center [16, 49] width 33 height 21
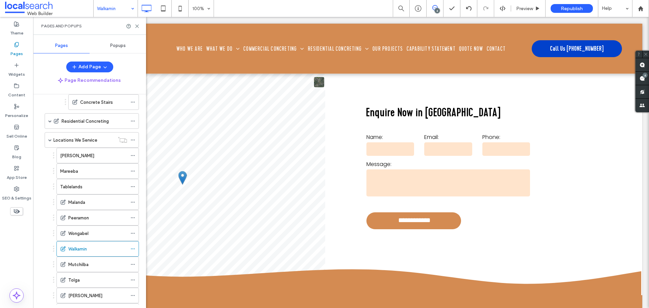
scroll to position [338, 0]
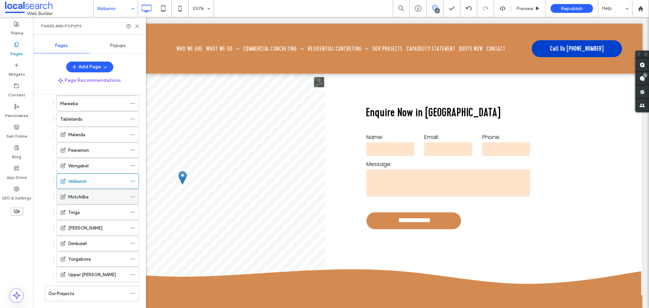
click at [83, 198] on label "Mutchilba" at bounding box center [78, 197] width 20 height 12
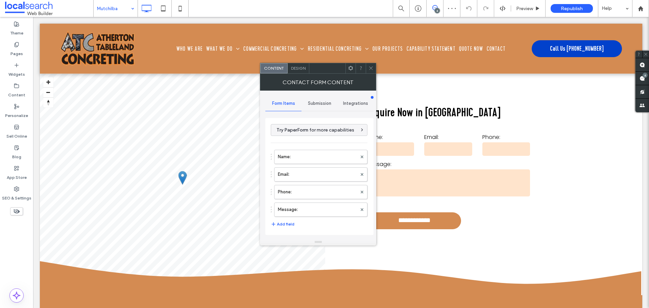
click at [314, 104] on span "Submission" at bounding box center [319, 103] width 23 height 5
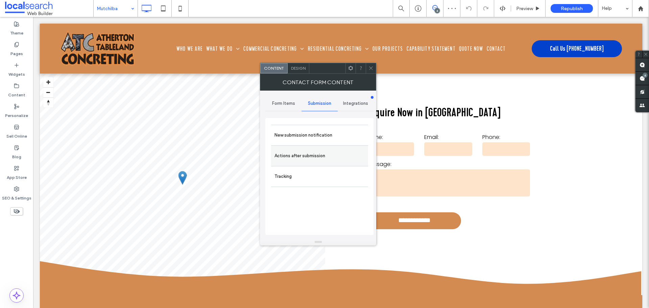
click at [308, 141] on label "New submission notification" at bounding box center [319, 135] width 90 height 14
click at [301, 158] on label "Actions after submission" at bounding box center [319, 156] width 90 height 14
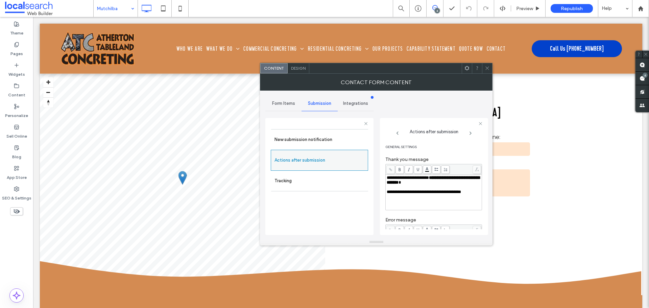
click at [292, 157] on label "Actions after submission" at bounding box center [319, 160] width 90 height 14
drag, startPoint x: 424, startPoint y: 185, endPoint x: 412, endPoint y: 184, distance: 12.5
click at [412, 184] on span "**********" at bounding box center [433, 179] width 93 height 9
click at [487, 70] on icon at bounding box center [487, 68] width 5 height 5
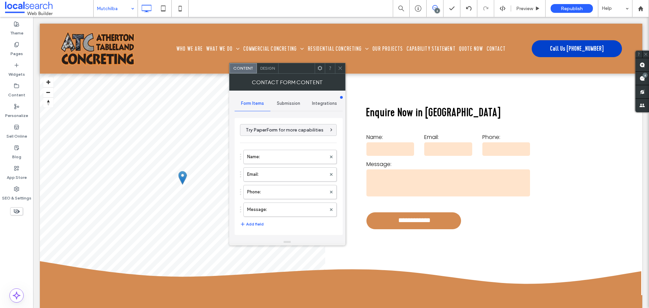
click at [292, 103] on span "Submission" at bounding box center [288, 103] width 23 height 5
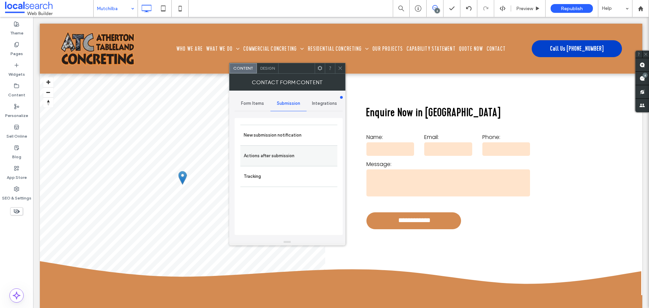
click at [278, 148] on div "Actions after submission" at bounding box center [288, 155] width 97 height 21
click at [299, 157] on label "Actions after submission" at bounding box center [289, 156] width 90 height 14
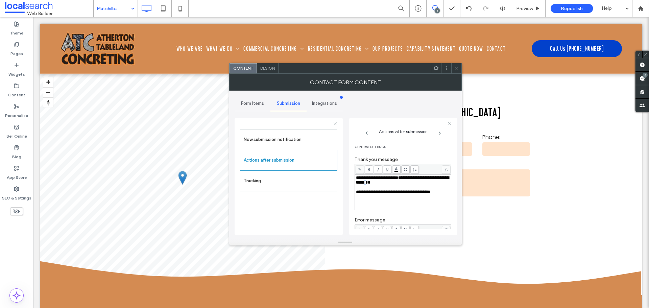
click at [391, 184] on span "**********" at bounding box center [402, 179] width 93 height 9
drag, startPoint x: 395, startPoint y: 185, endPoint x: 380, endPoint y: 184, distance: 14.5
click at [380, 184] on div "**********" at bounding box center [403, 179] width 94 height 9
click at [457, 71] on span at bounding box center [456, 68] width 5 height 10
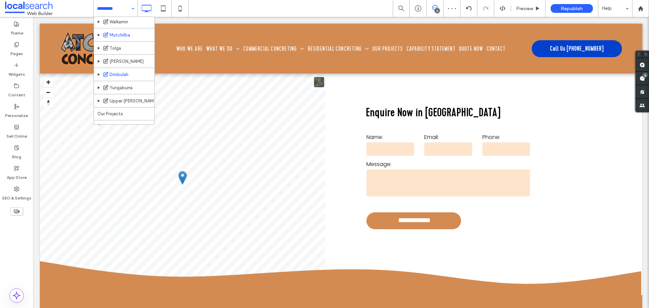
scroll to position [467, 0]
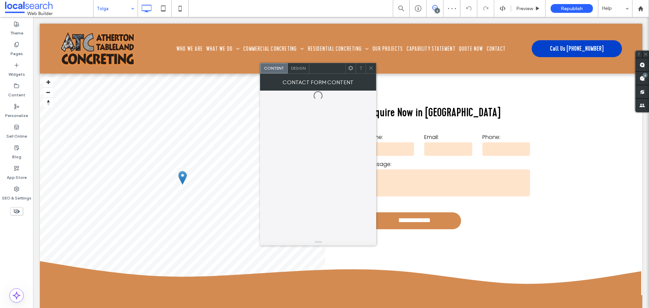
click at [303, 70] on span "Design" at bounding box center [298, 68] width 15 height 5
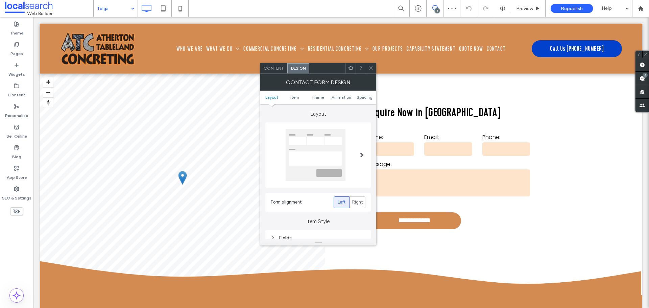
click at [273, 69] on span "Content" at bounding box center [274, 68] width 20 height 5
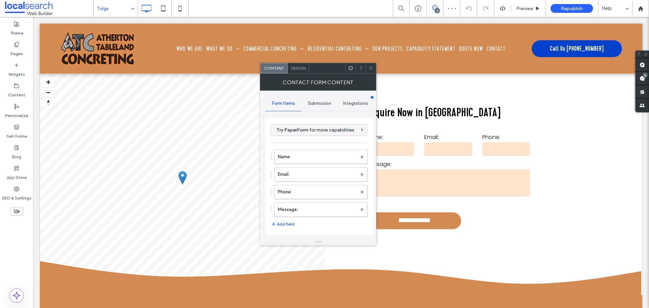
click at [306, 102] on div "Submission" at bounding box center [319, 103] width 36 height 15
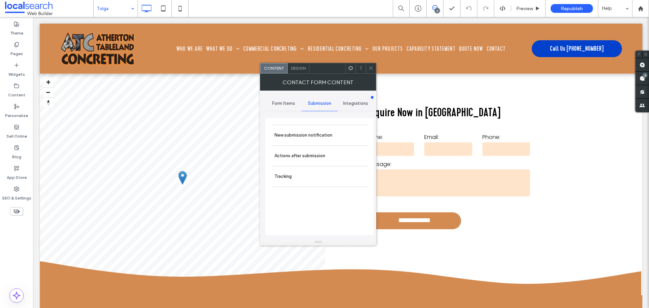
click at [304, 153] on label "Actions after submission" at bounding box center [319, 156] width 90 height 14
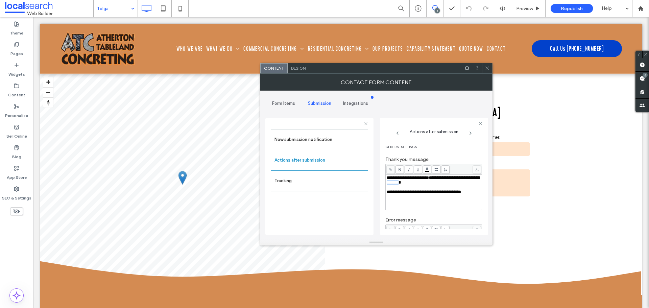
click at [411, 182] on span "**********" at bounding box center [433, 179] width 93 height 9
click at [485, 67] on icon at bounding box center [487, 68] width 5 height 5
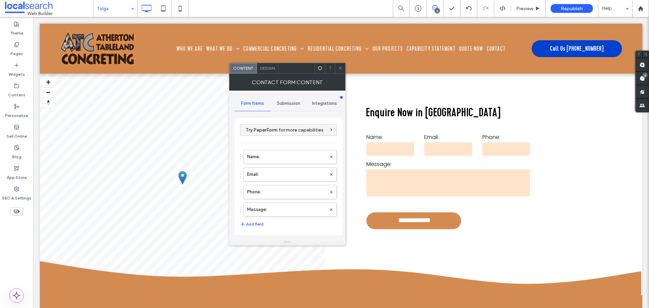
click at [292, 105] on span "Submission" at bounding box center [288, 103] width 23 height 5
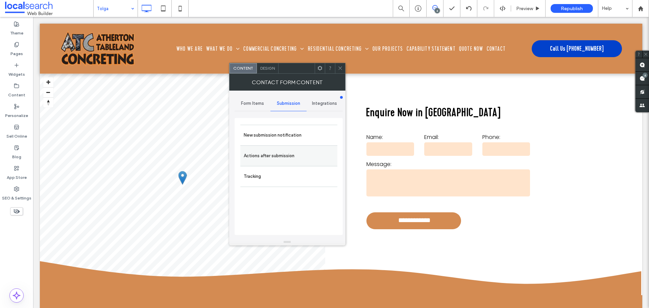
click at [269, 154] on label "Actions after submission" at bounding box center [289, 156] width 90 height 14
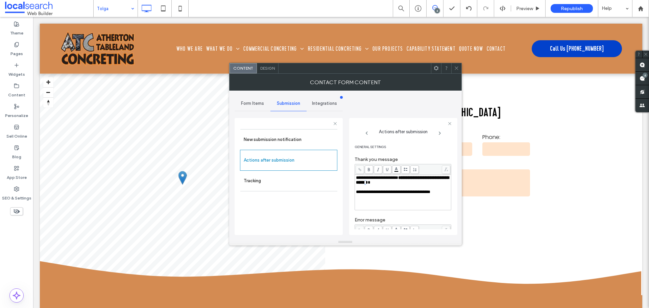
click at [390, 183] on span "**********" at bounding box center [402, 179] width 93 height 9
drag, startPoint x: 394, startPoint y: 183, endPoint x: 380, endPoint y: 183, distance: 13.5
click at [380, 183] on span "**********" at bounding box center [402, 179] width 93 height 9
click at [454, 71] on span at bounding box center [456, 68] width 5 height 10
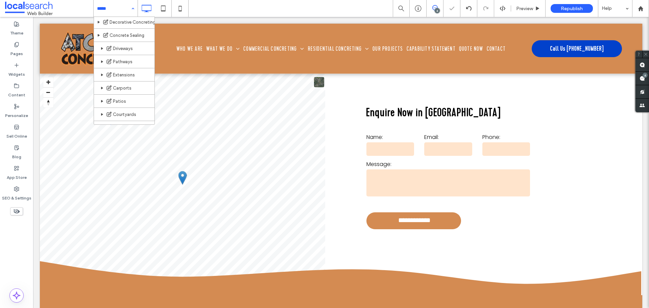
scroll to position [467, 0]
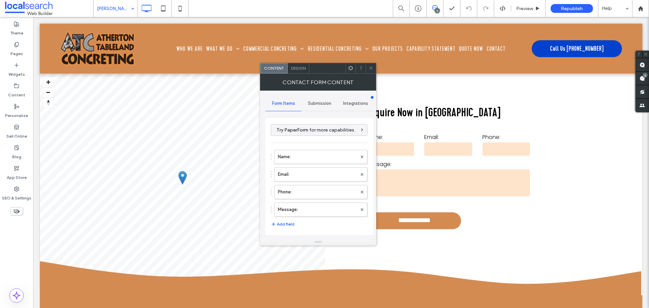
type input "**********"
click at [315, 106] on div "Submission" at bounding box center [319, 103] width 36 height 15
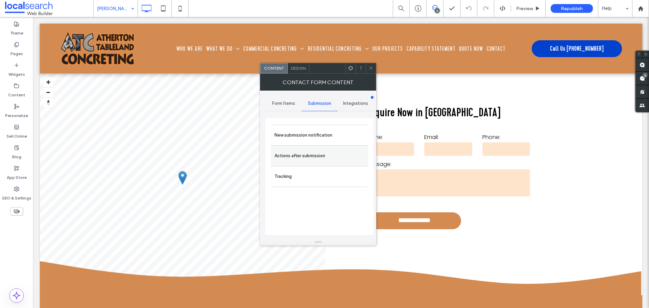
click at [304, 160] on label "Actions after submission" at bounding box center [319, 156] width 90 height 14
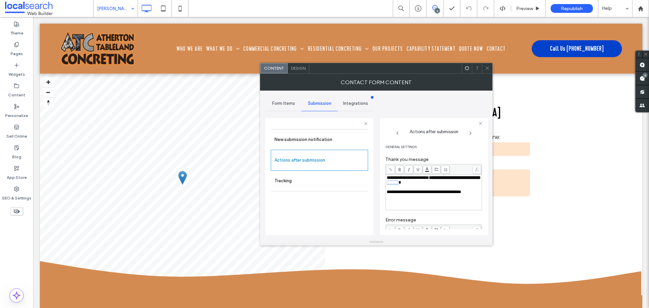
drag, startPoint x: 419, startPoint y: 184, endPoint x: 411, endPoint y: 184, distance: 7.8
click at [411, 184] on div "**********" at bounding box center [434, 179] width 94 height 9
click at [489, 70] on icon at bounding box center [487, 68] width 5 height 5
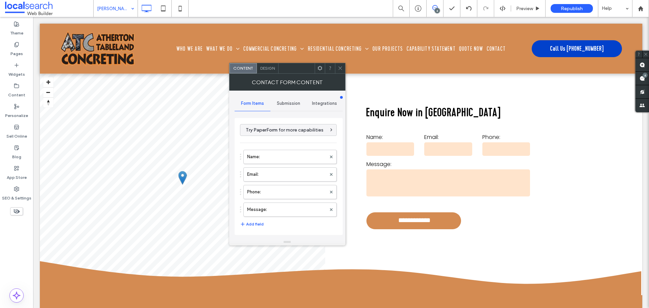
type input "**********"
click at [295, 108] on div "Submission" at bounding box center [288, 103] width 36 height 15
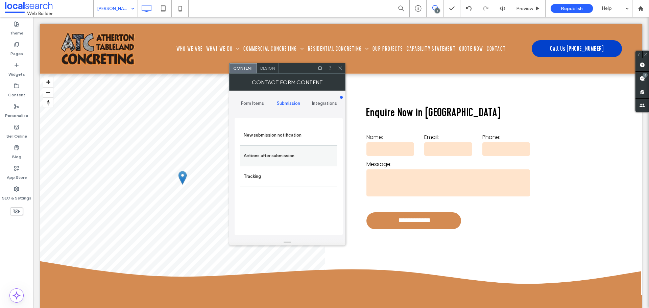
click at [283, 158] on label "Actions after submission" at bounding box center [289, 156] width 90 height 14
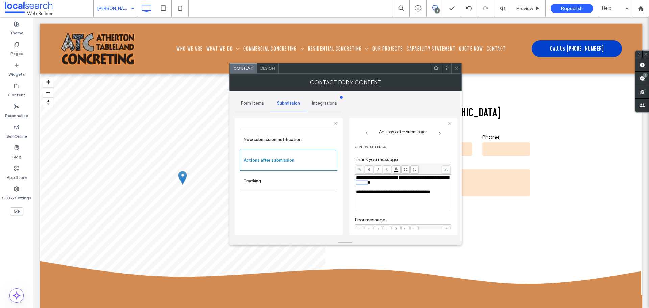
drag, startPoint x: 394, startPoint y: 183, endPoint x: 382, endPoint y: 182, distance: 12.2
click at [381, 183] on div "**********" at bounding box center [403, 179] width 94 height 9
drag, startPoint x: 458, startPoint y: 70, endPoint x: 449, endPoint y: 72, distance: 9.3
click at [458, 69] on icon at bounding box center [456, 68] width 5 height 5
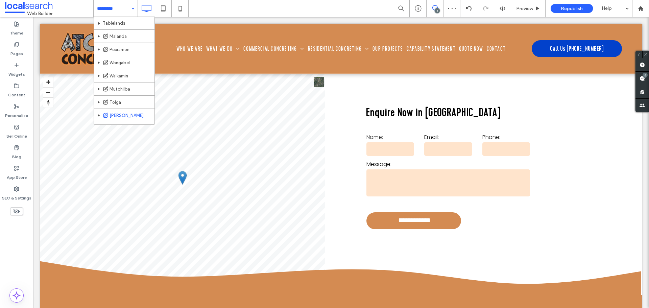
scroll to position [467, 0]
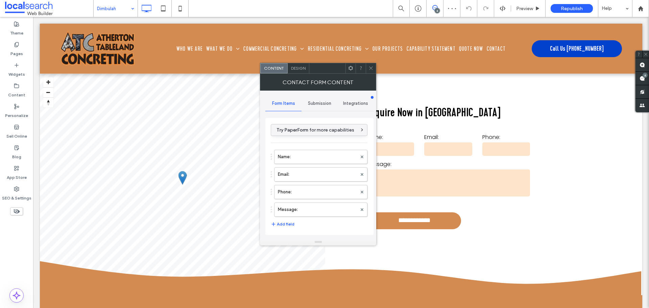
type input "**********"
click at [315, 106] on div "Submission" at bounding box center [319, 103] width 36 height 15
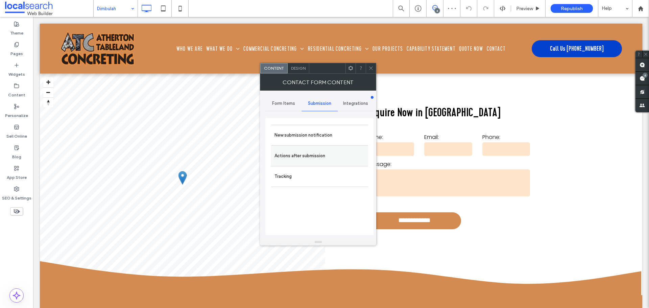
click at [306, 153] on label "Actions after submission" at bounding box center [319, 156] width 90 height 14
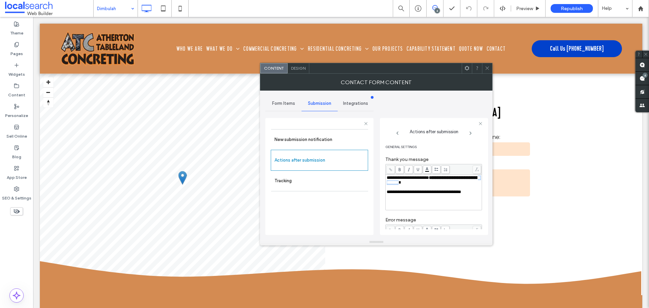
drag, startPoint x: 425, startPoint y: 184, endPoint x: 410, endPoint y: 184, distance: 14.9
click at [410, 184] on span "**********" at bounding box center [433, 179] width 93 height 9
click at [486, 67] on use at bounding box center [487, 68] width 3 height 3
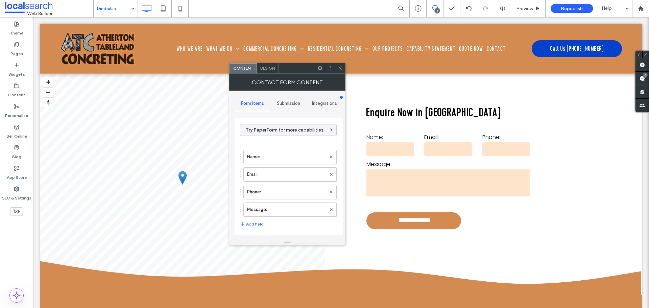
type input "**********"
click at [296, 103] on span "Submission" at bounding box center [288, 103] width 23 height 5
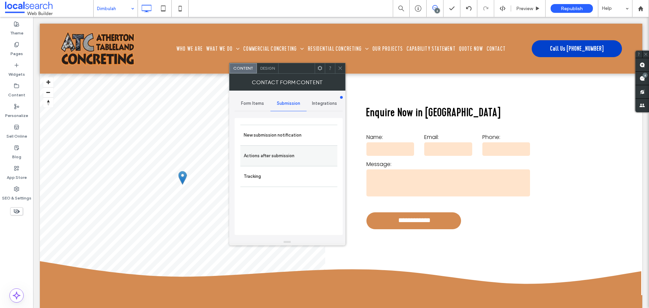
click at [287, 154] on label "Actions after submission" at bounding box center [289, 156] width 90 height 14
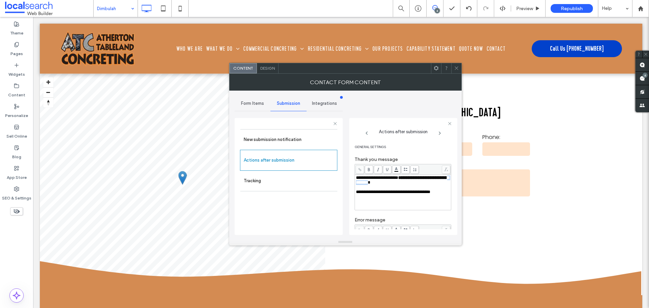
drag, startPoint x: 393, startPoint y: 183, endPoint x: 379, endPoint y: 184, distance: 14.2
click at [379, 184] on span "**********" at bounding box center [402, 179] width 93 height 9
drag, startPoint x: 452, startPoint y: 187, endPoint x: 446, endPoint y: 166, distance: 21.6
click at [451, 187] on div "**********" at bounding box center [403, 176] width 108 height 117
click at [455, 67] on icon at bounding box center [456, 68] width 5 height 5
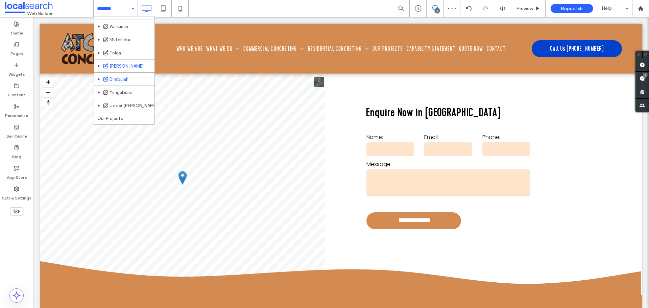
scroll to position [467, 0]
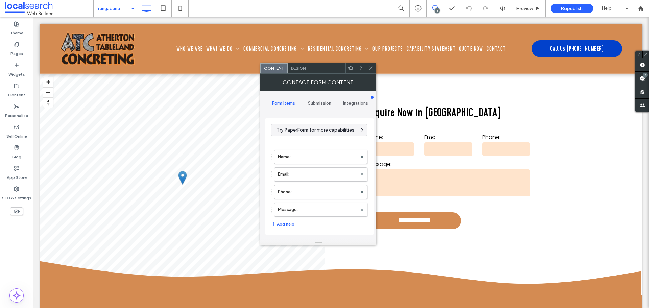
click at [305, 104] on div "Submission" at bounding box center [319, 103] width 36 height 15
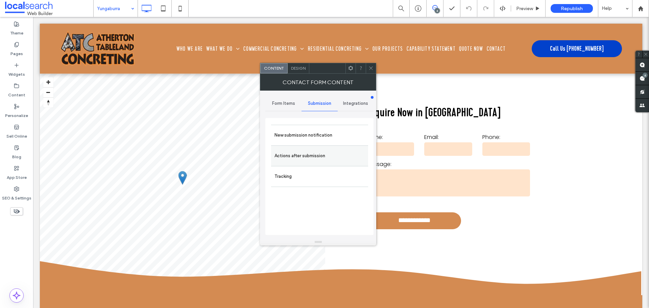
click at [303, 155] on label "Actions after submission" at bounding box center [319, 156] width 90 height 14
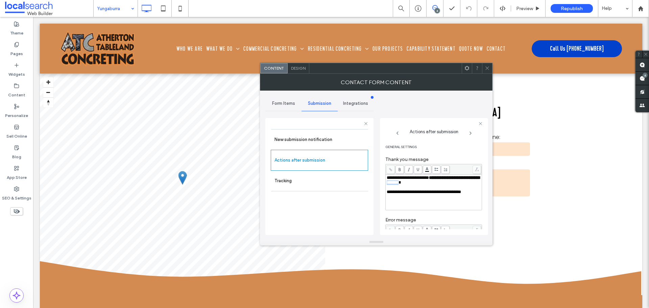
drag, startPoint x: 425, startPoint y: 183, endPoint x: 412, endPoint y: 184, distance: 13.2
click at [412, 184] on div "**********" at bounding box center [434, 179] width 94 height 9
click at [485, 68] on icon at bounding box center [487, 68] width 5 height 5
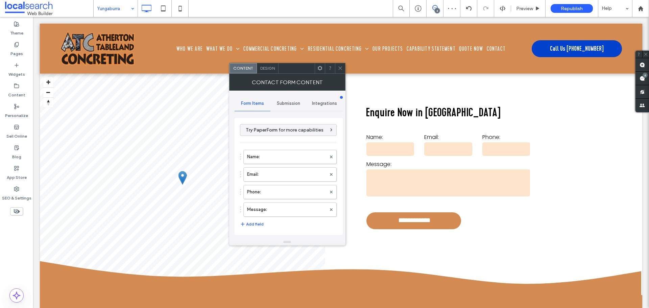
click at [288, 106] on div "Submission" at bounding box center [288, 103] width 36 height 15
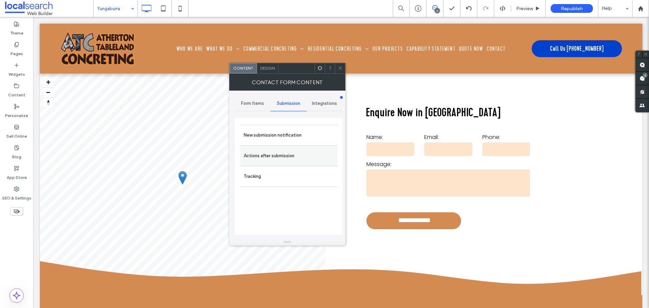
click at [270, 154] on label "Actions after submission" at bounding box center [289, 156] width 90 height 14
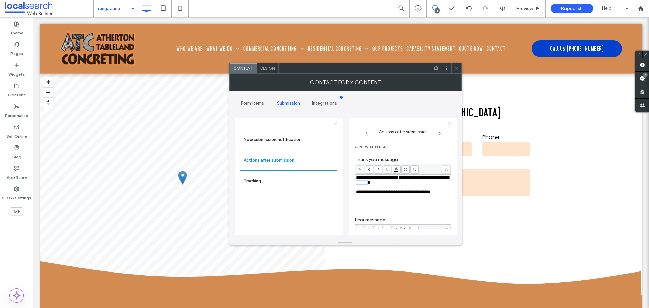
drag, startPoint x: 393, startPoint y: 183, endPoint x: 379, endPoint y: 183, distance: 13.9
click at [379, 183] on span "**********" at bounding box center [402, 179] width 93 height 9
drag, startPoint x: 452, startPoint y: 72, endPoint x: 456, endPoint y: 73, distance: 3.7
click at [455, 72] on div at bounding box center [456, 68] width 10 height 10
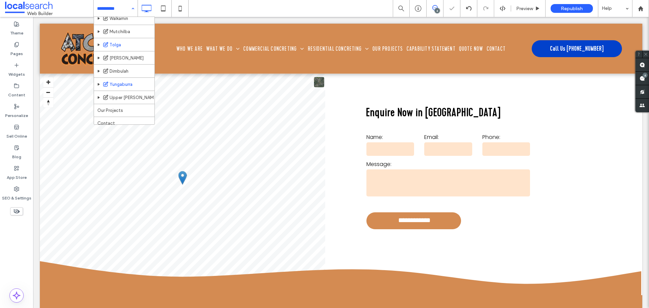
scroll to position [467, 0]
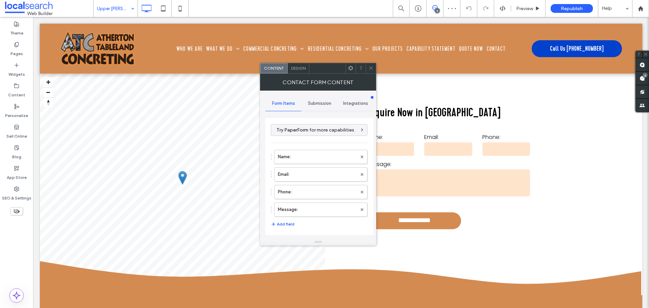
click at [319, 106] on div "Submission" at bounding box center [319, 103] width 36 height 15
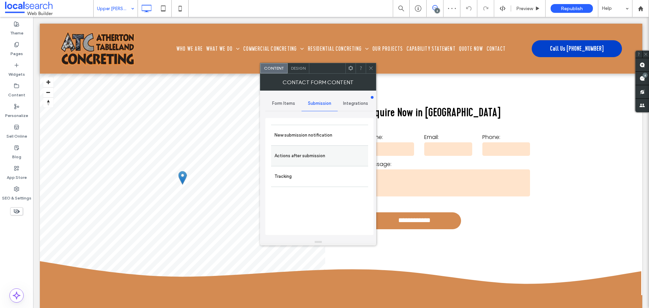
click at [314, 149] on label "Actions after submission" at bounding box center [319, 156] width 90 height 14
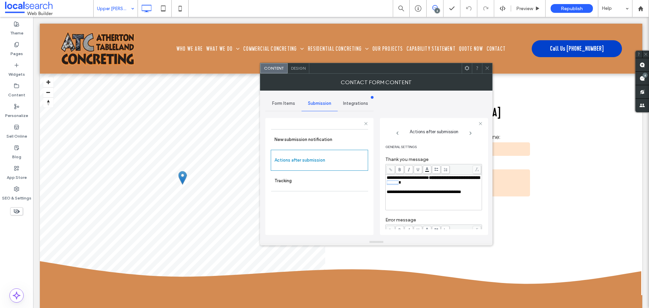
drag, startPoint x: 426, startPoint y: 182, endPoint x: 412, endPoint y: 183, distance: 14.3
click at [412, 183] on div "**********" at bounding box center [434, 179] width 94 height 9
click at [490, 66] on div at bounding box center [487, 68] width 10 height 10
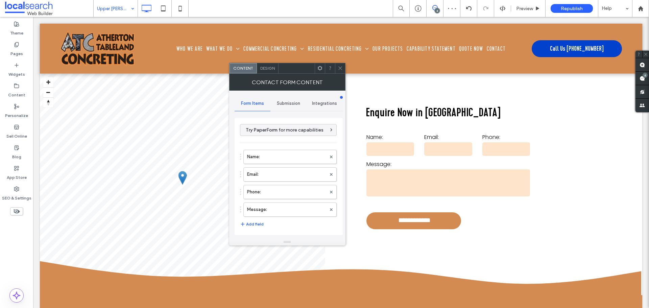
type input "**********"
click at [288, 107] on div "Submission" at bounding box center [288, 103] width 36 height 15
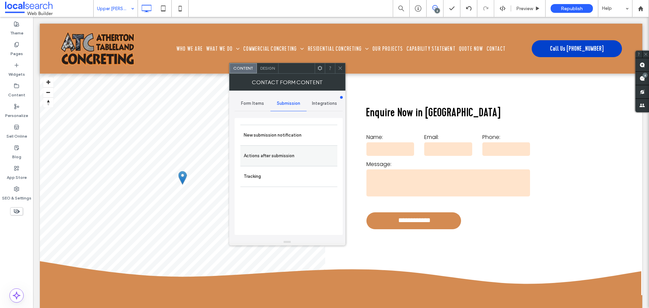
click at [277, 157] on label "Actions after submission" at bounding box center [289, 156] width 90 height 14
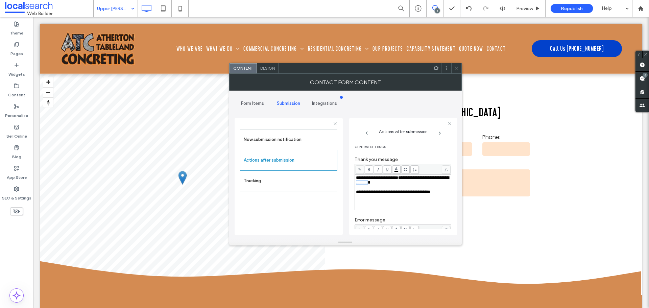
drag, startPoint x: 394, startPoint y: 182, endPoint x: 380, endPoint y: 183, distance: 13.6
click at [380, 183] on span "**********" at bounding box center [402, 179] width 93 height 9
click at [458, 69] on icon at bounding box center [456, 68] width 5 height 5
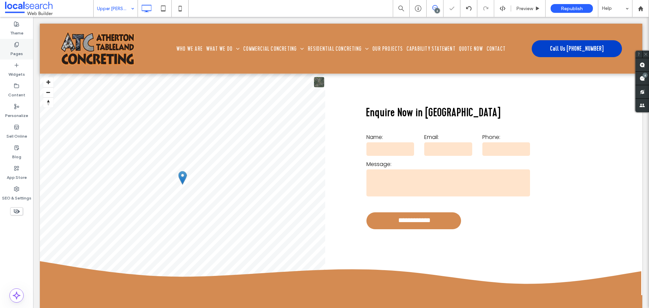
click at [14, 54] on label "Pages" at bounding box center [16, 51] width 13 height 9
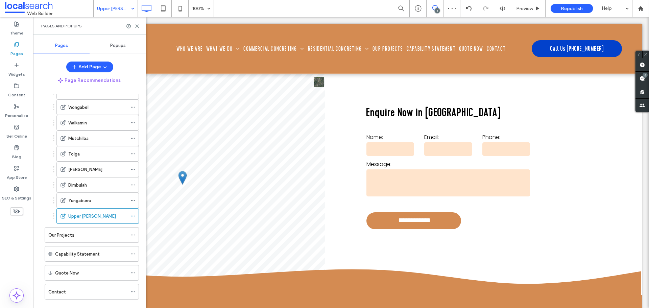
scroll to position [408, 0]
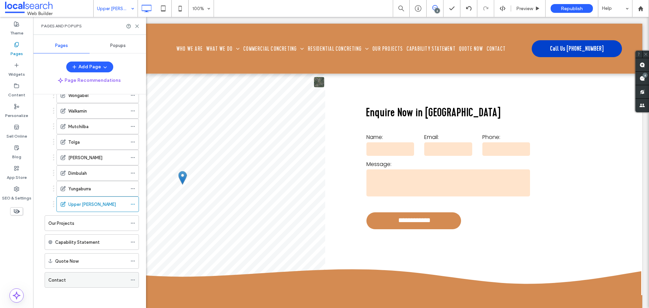
click at [78, 274] on div "Contact" at bounding box center [87, 279] width 79 height 15
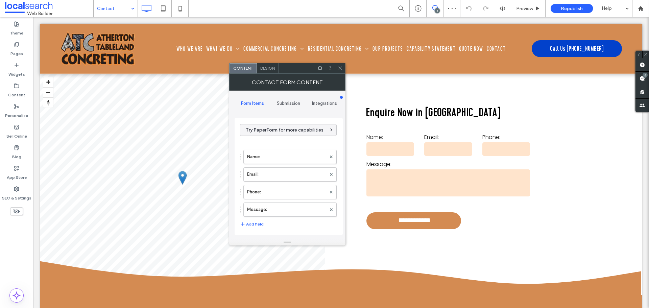
click at [295, 104] on span "Submission" at bounding box center [288, 103] width 23 height 5
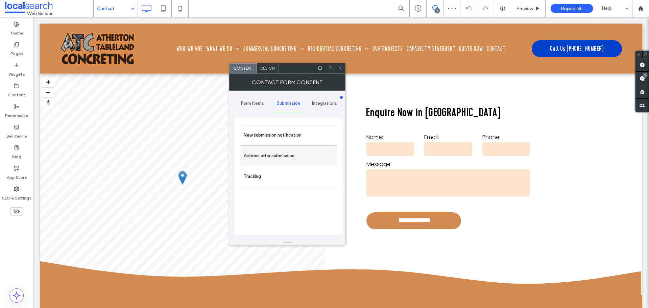
click at [277, 156] on label "Actions after submission" at bounding box center [289, 156] width 90 height 14
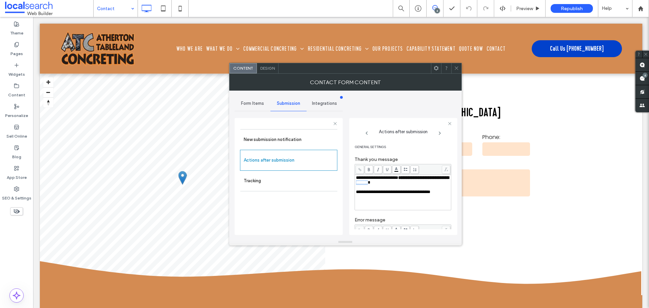
drag, startPoint x: 395, startPoint y: 183, endPoint x: 380, endPoint y: 182, distance: 14.9
click at [380, 182] on div "**********" at bounding box center [403, 179] width 94 height 9
click at [457, 67] on icon at bounding box center [456, 68] width 5 height 5
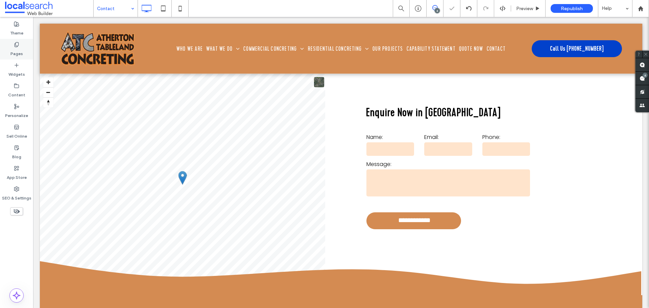
click at [25, 46] on div "Pages" at bounding box center [16, 49] width 33 height 21
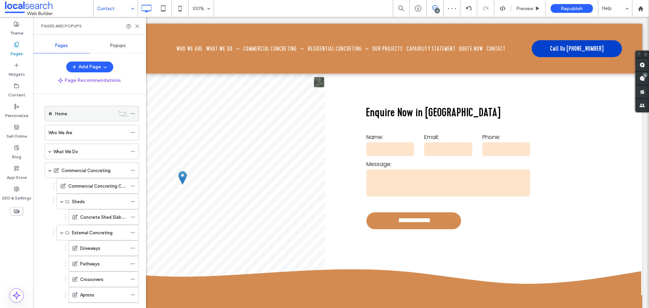
click at [73, 114] on div "Home" at bounding box center [84, 113] width 59 height 7
click at [137, 26] on use at bounding box center [137, 26] width 3 height 3
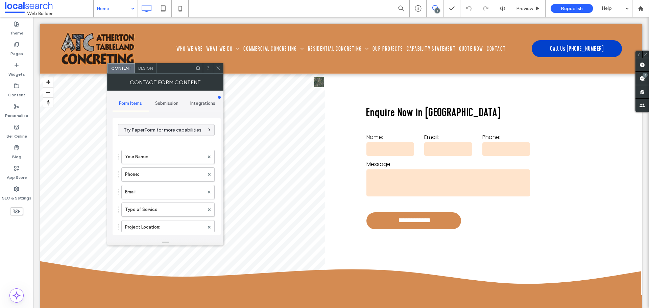
type input "******"
click at [153, 104] on div "Submission" at bounding box center [167, 103] width 36 height 15
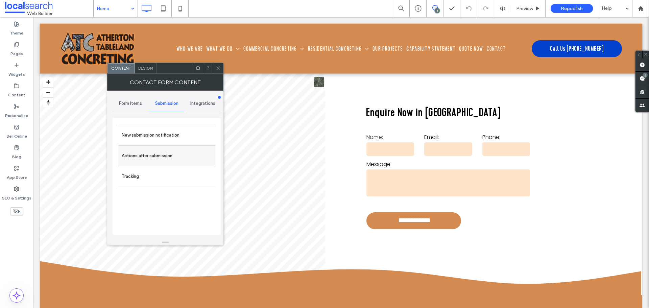
click at [152, 153] on label "Actions after submission" at bounding box center [167, 156] width 90 height 14
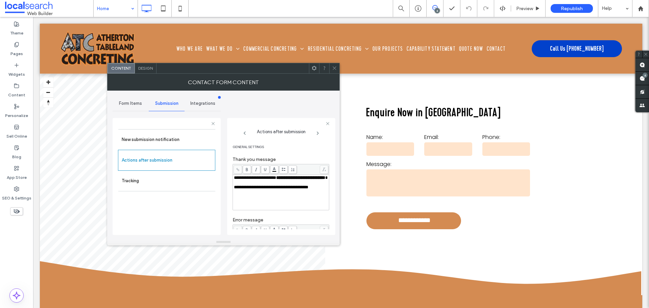
click at [336, 68] on icon at bounding box center [334, 68] width 5 height 5
